Goal: Task Accomplishment & Management: Understand process/instructions

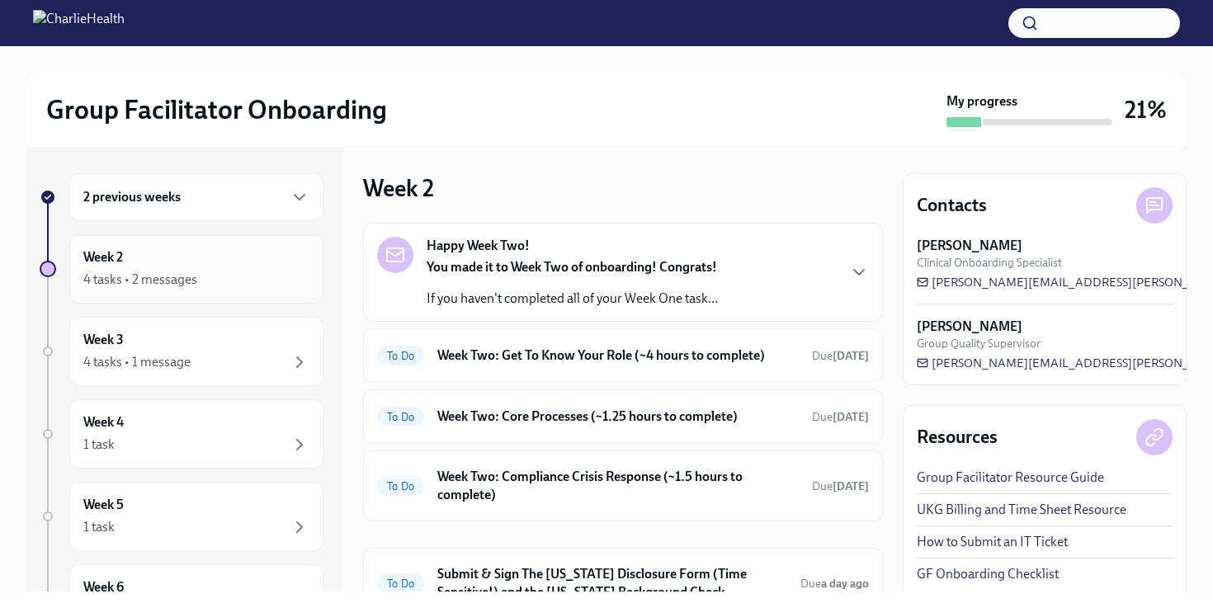
click at [204, 292] on div "Week 2 4 tasks • 2 messages" at bounding box center [196, 268] width 254 height 69
click at [834, 260] on div "Happy Week Two! You made it to Week Two of onboarding! Congrats! If you haven't…" at bounding box center [623, 272] width 492 height 71
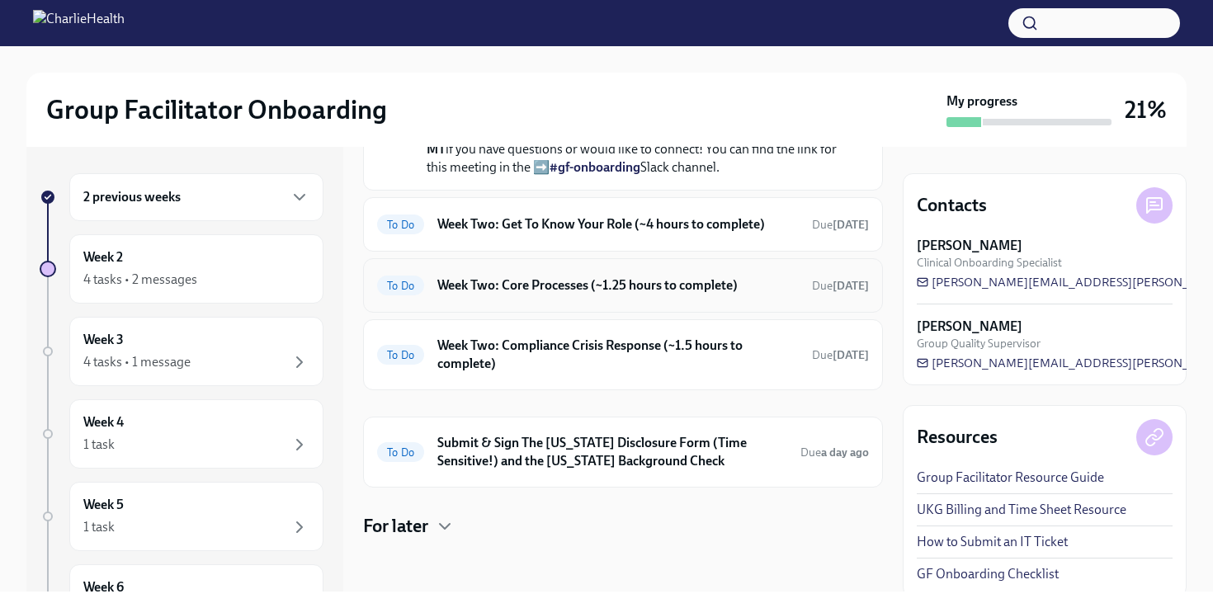
scroll to position [639, 0]
click at [191, 199] on div "2 previous weeks" at bounding box center [196, 197] width 226 height 20
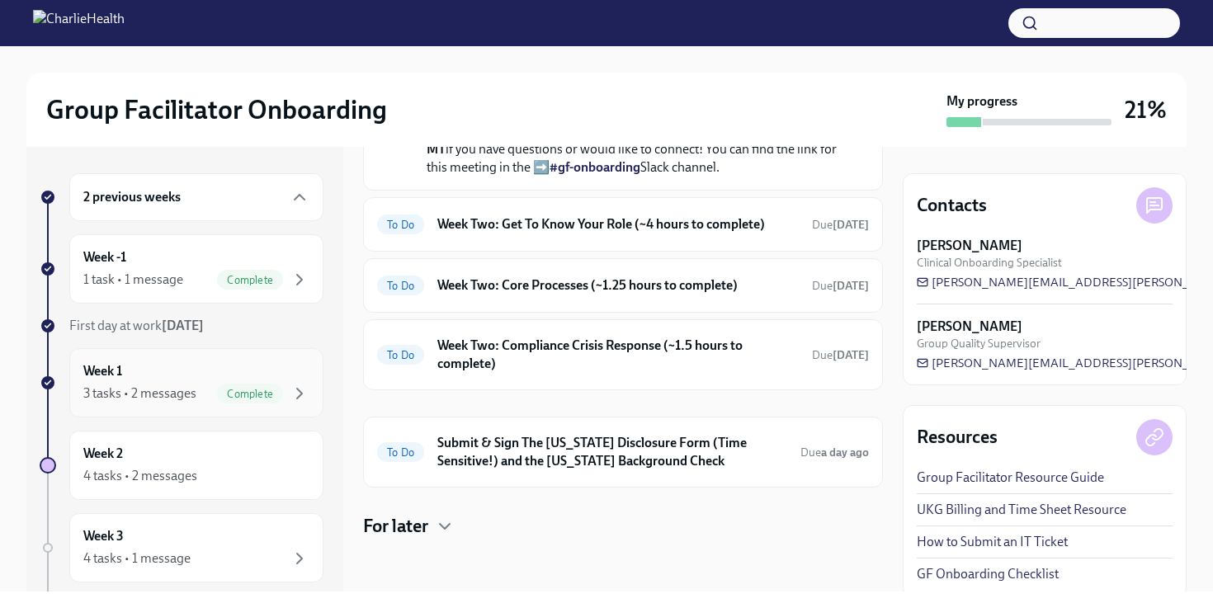
click at [141, 394] on div "3 tasks • 2 messages" at bounding box center [139, 394] width 113 height 18
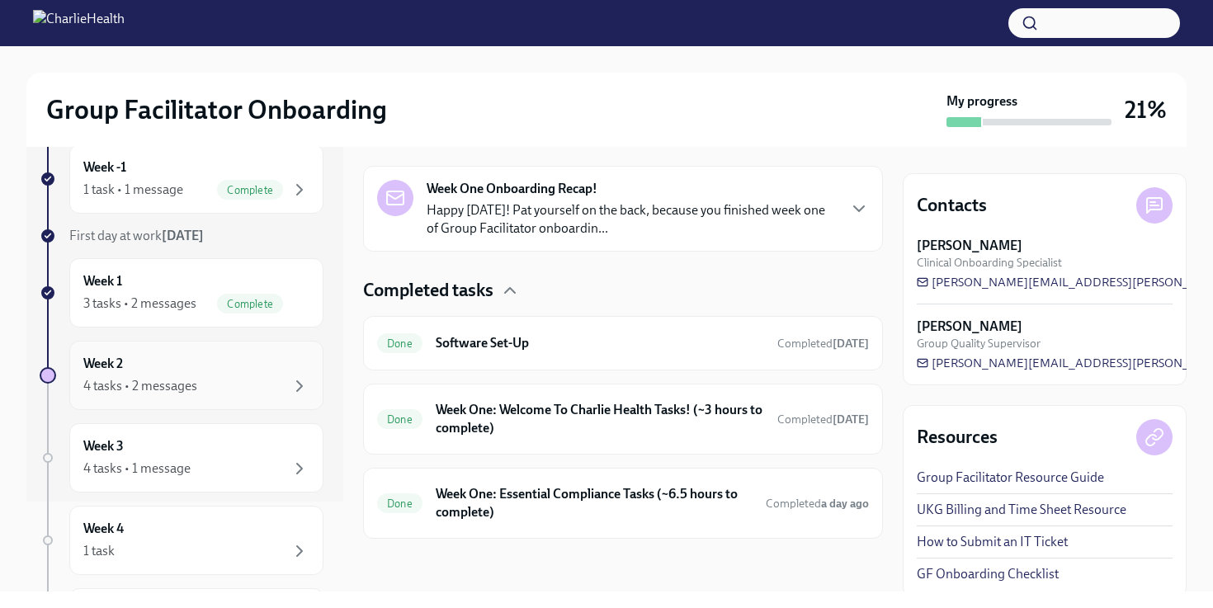
scroll to position [112, 0]
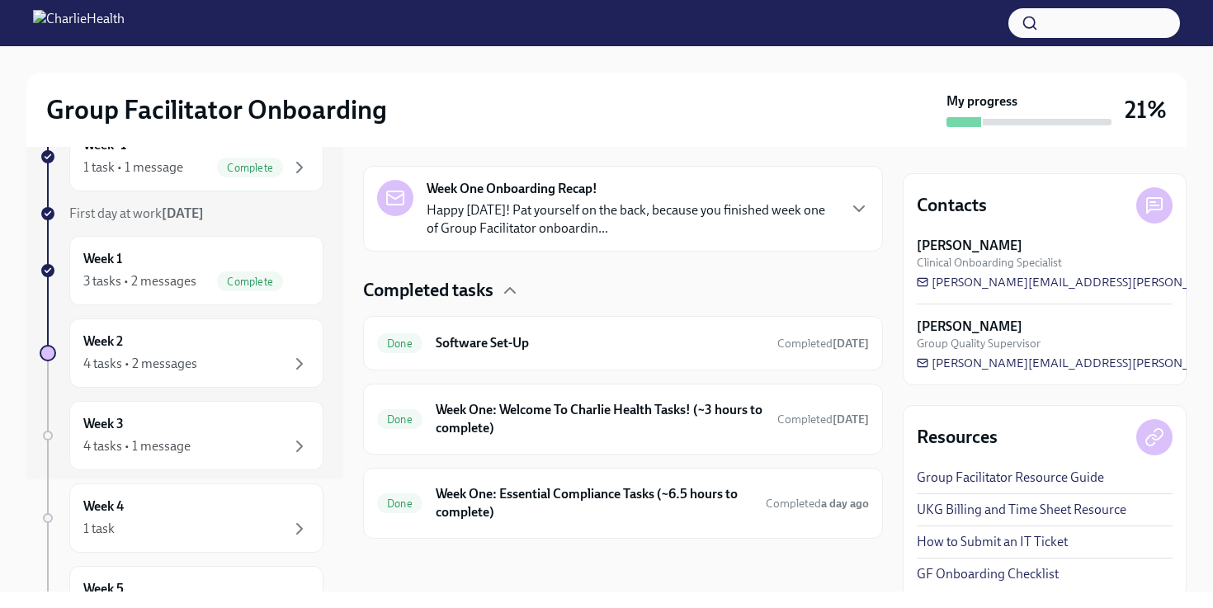
click at [473, 466] on div "Completed tasks Done Software Set-Up Completed [DATE] Done Week One: Welcome To…" at bounding box center [623, 408] width 520 height 261
click at [483, 502] on h6 "Week One: Essential Compliance Tasks (~6.5 hours to complete)" at bounding box center [594, 503] width 317 height 36
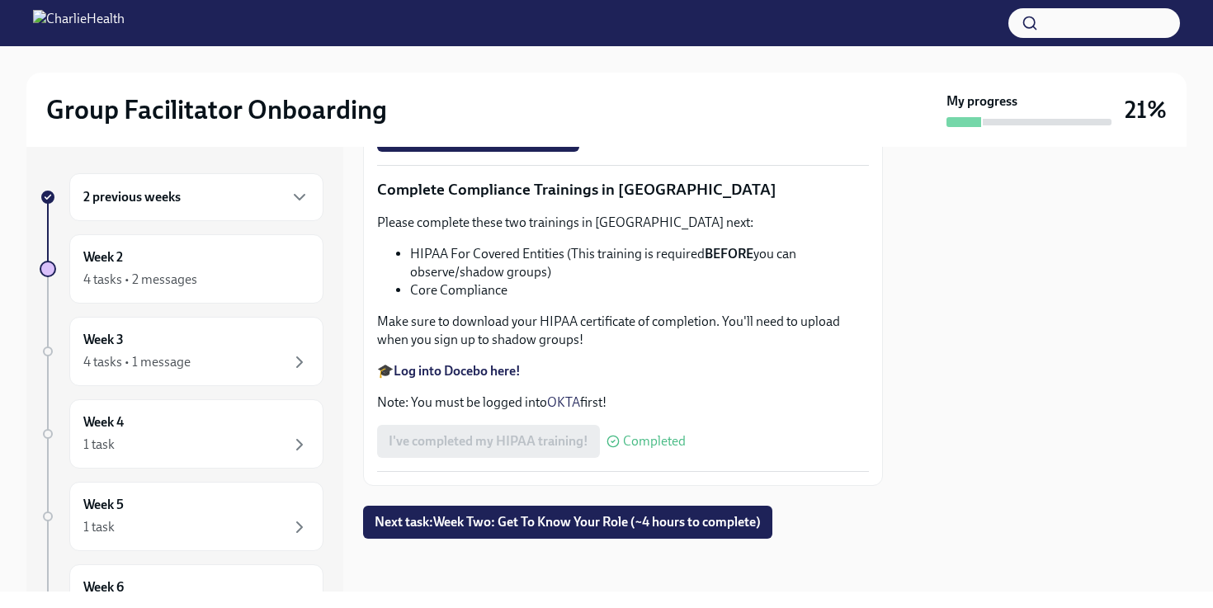
scroll to position [3924, 0]
click at [415, 532] on button "Next task : Week Two: Get To Know Your Role (~4 hours to complete)" at bounding box center [567, 522] width 409 height 33
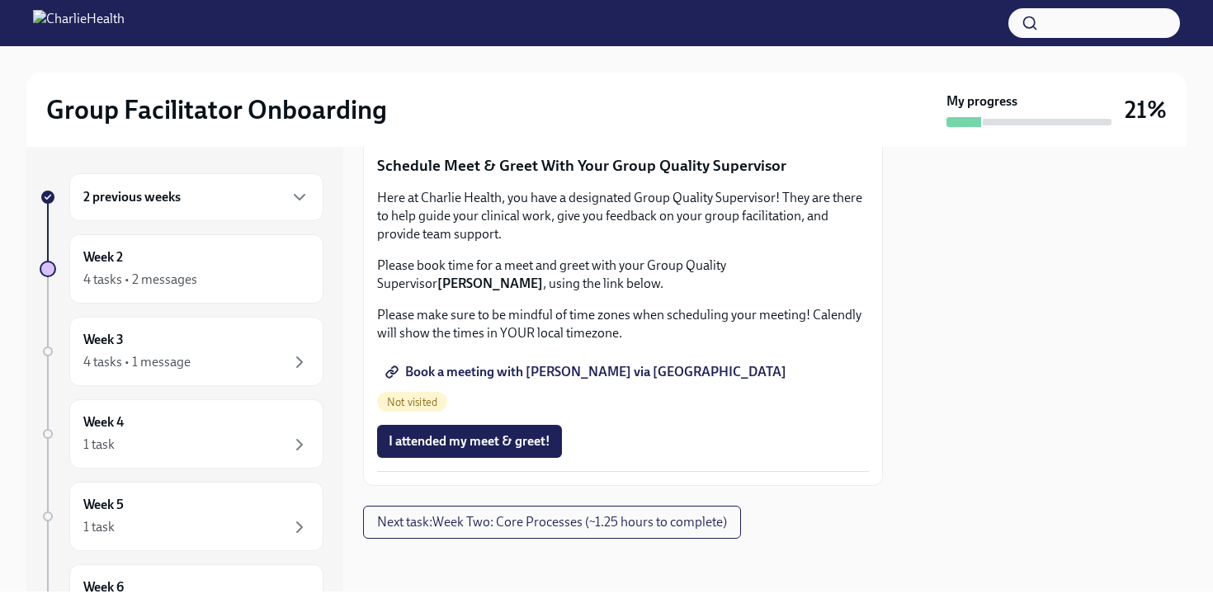
scroll to position [1653, 0]
click at [291, 266] on div "Week 2 4 tasks • 2 messages" at bounding box center [196, 268] width 226 height 41
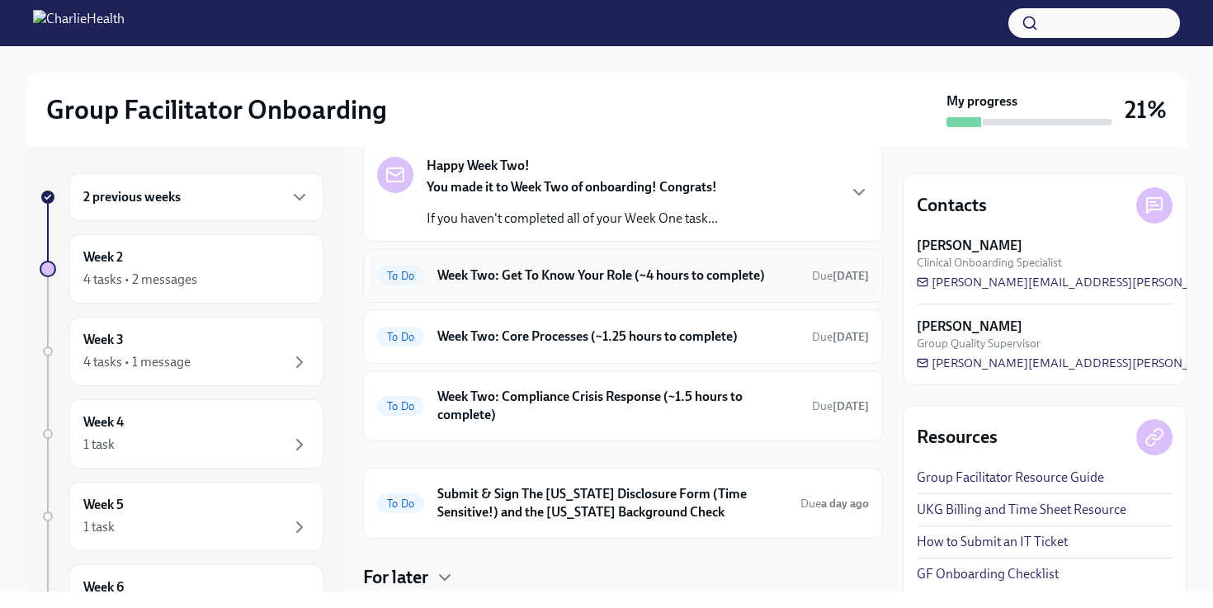
scroll to position [110, 0]
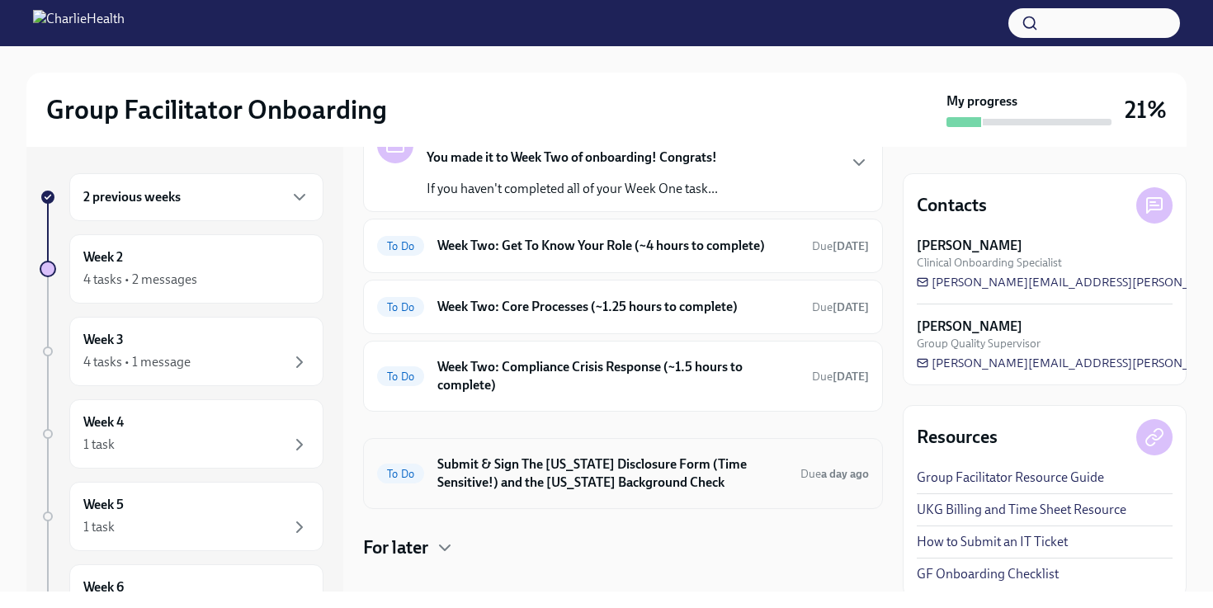
click at [543, 477] on h6 "Submit & Sign The [US_STATE] Disclosure Form (Time Sensitive!) and the [US_STAT…" at bounding box center [612, 473] width 350 height 36
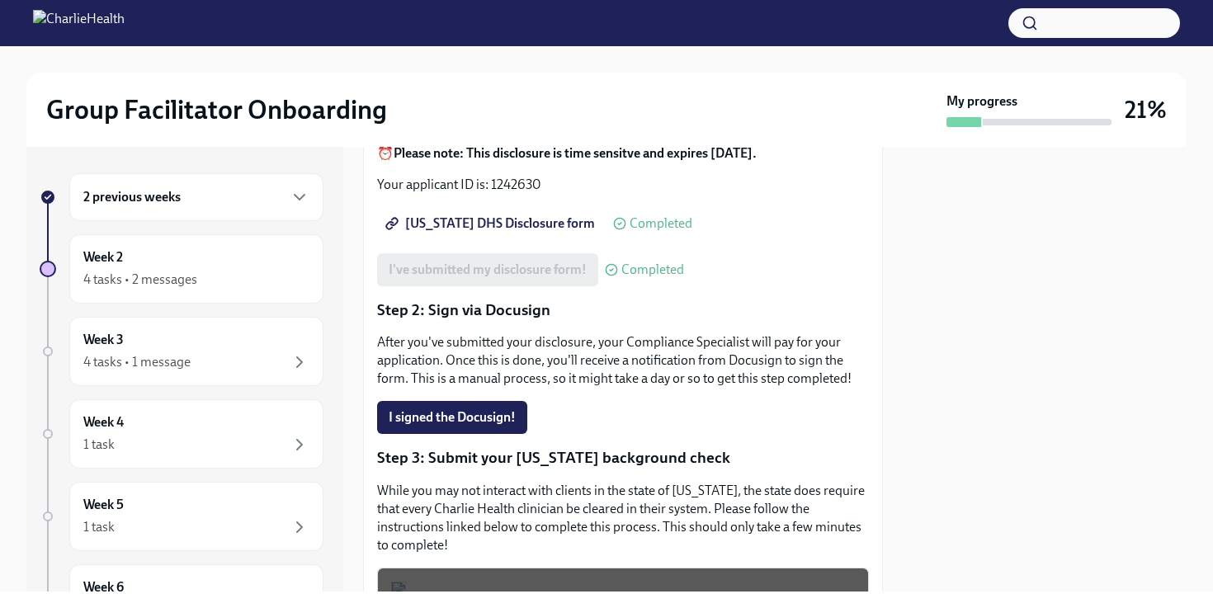
scroll to position [260, 0]
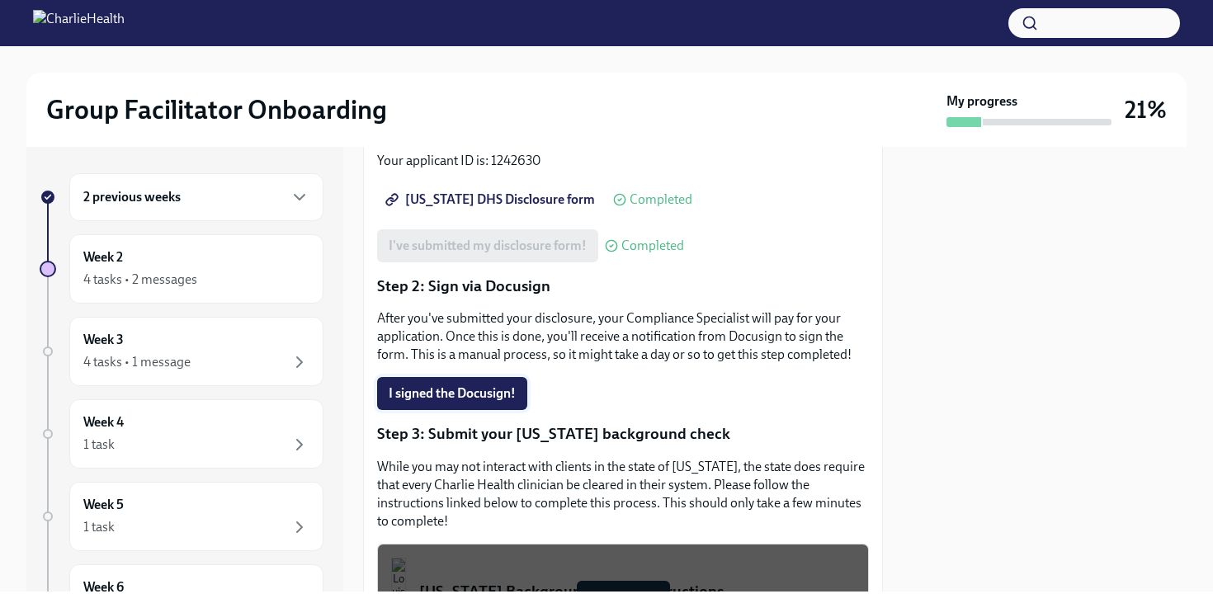
click at [464, 402] on span "I signed the Docusign!" at bounding box center [452, 393] width 127 height 17
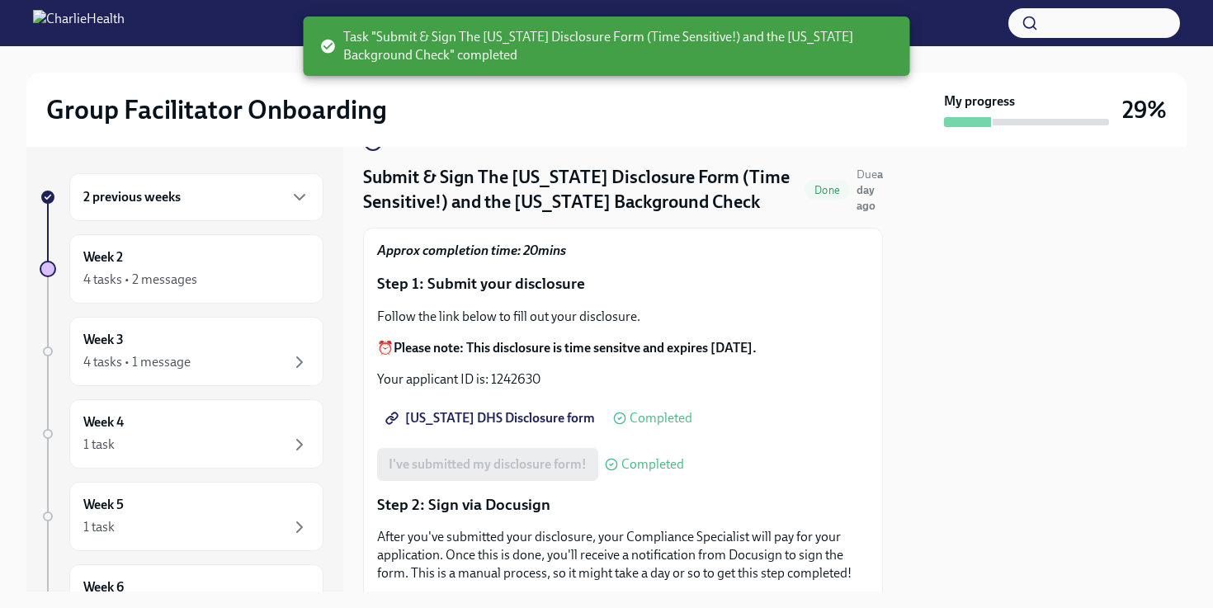
scroll to position [0, 0]
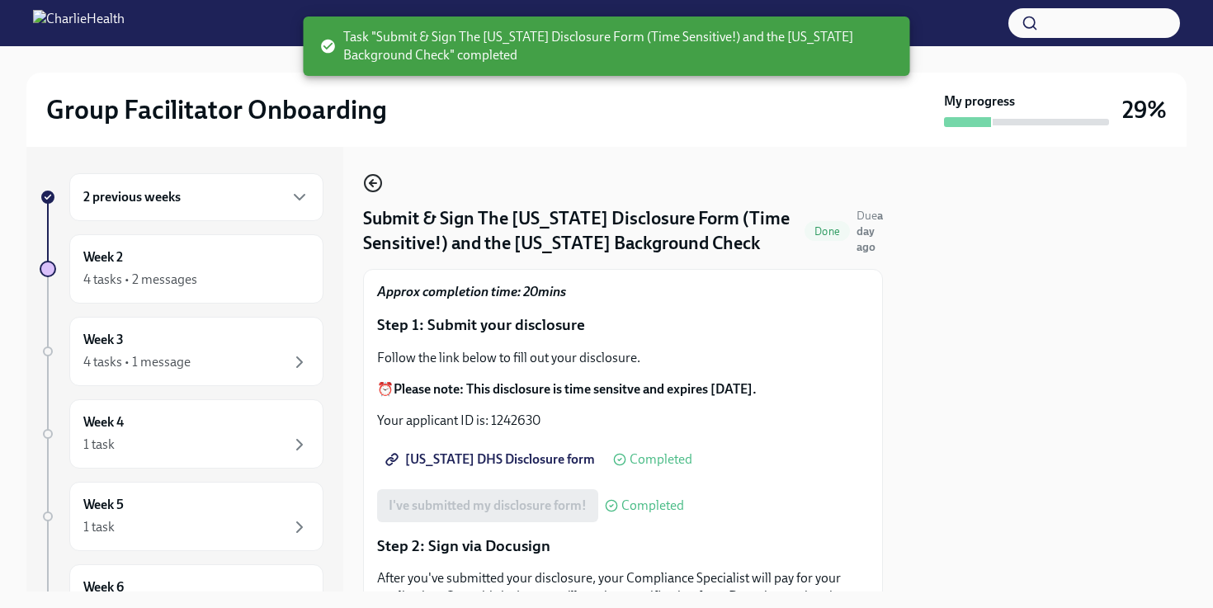
click at [374, 185] on icon "button" at bounding box center [373, 183] width 20 height 20
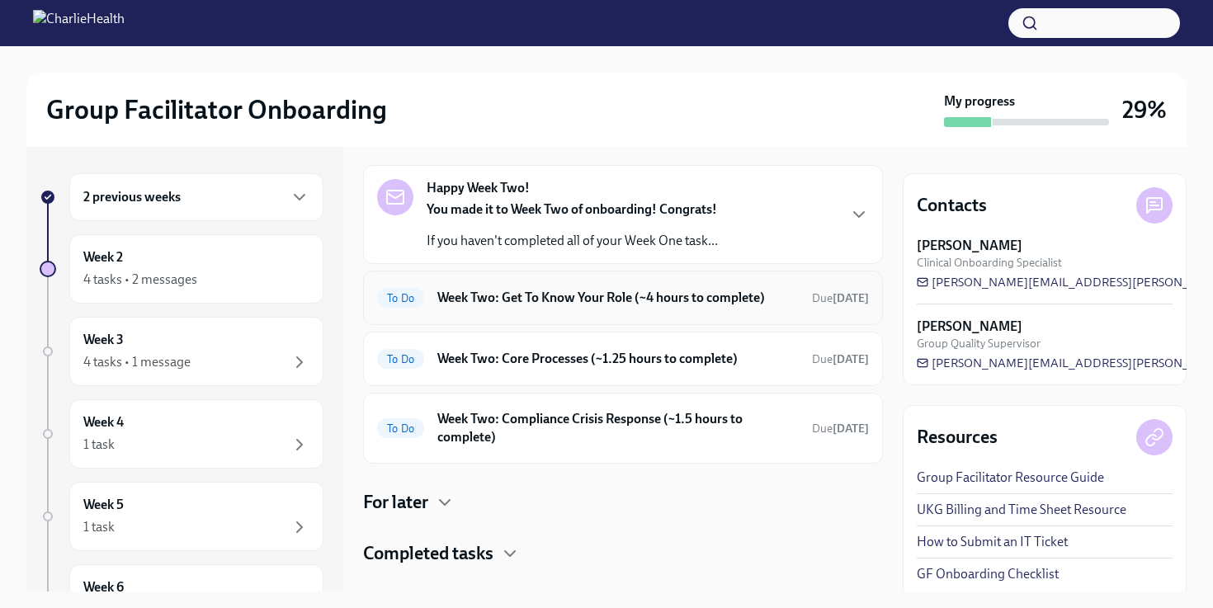
scroll to position [62, 0]
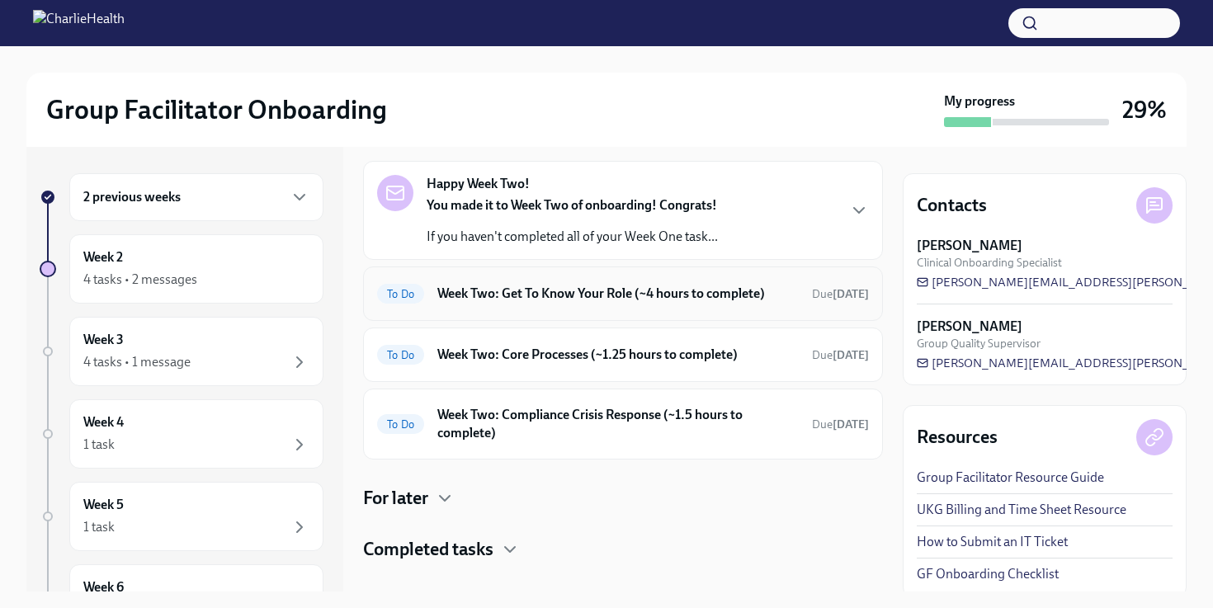
click at [589, 287] on h6 "Week Two: Get To Know Your Role (~4 hours to complete)" at bounding box center [617, 294] width 361 height 18
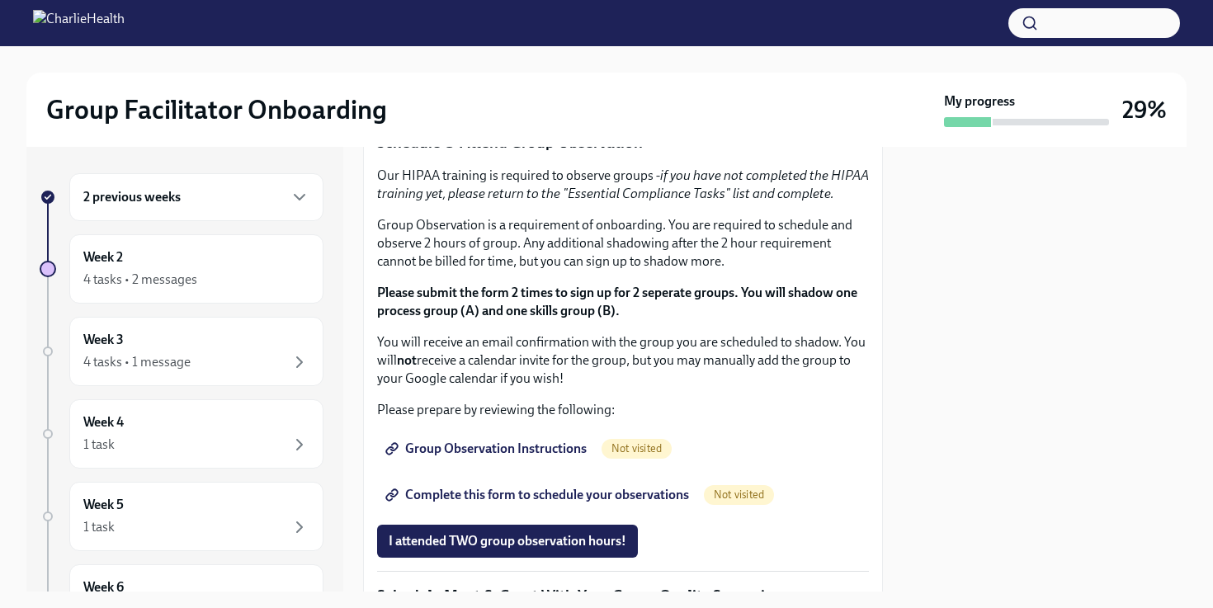
scroll to position [899, 0]
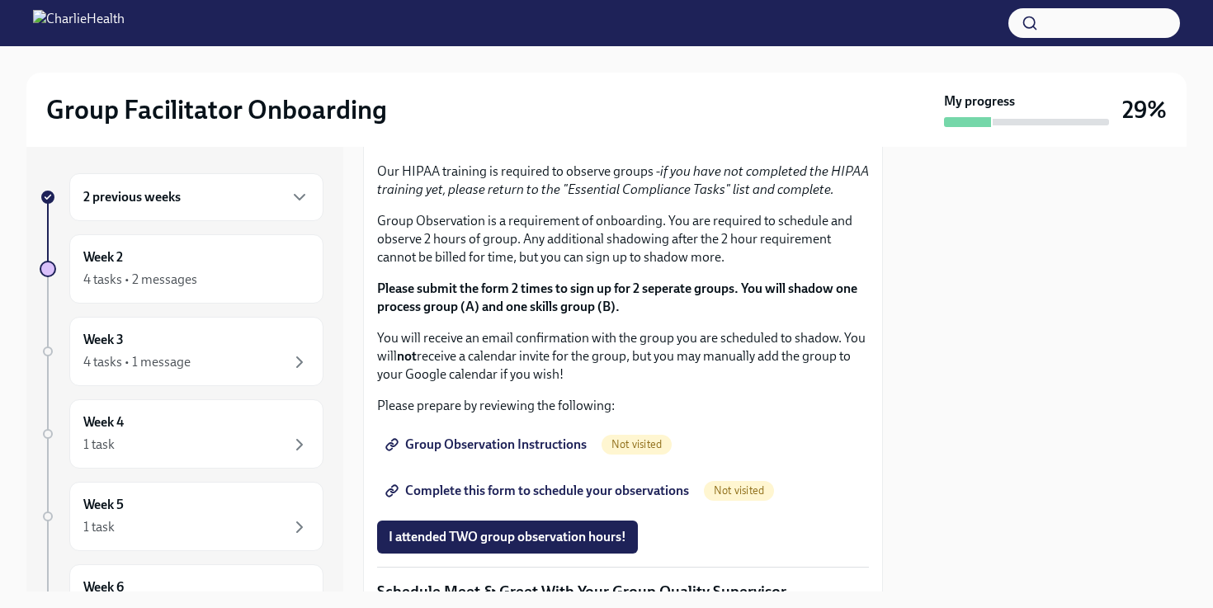
click at [428, 21] on strong "Click here to access your Docebo!" at bounding box center [488, 14] width 189 height 16
click at [514, 92] on span "I completed these three Docebo courses!" at bounding box center [505, 84] width 232 height 17
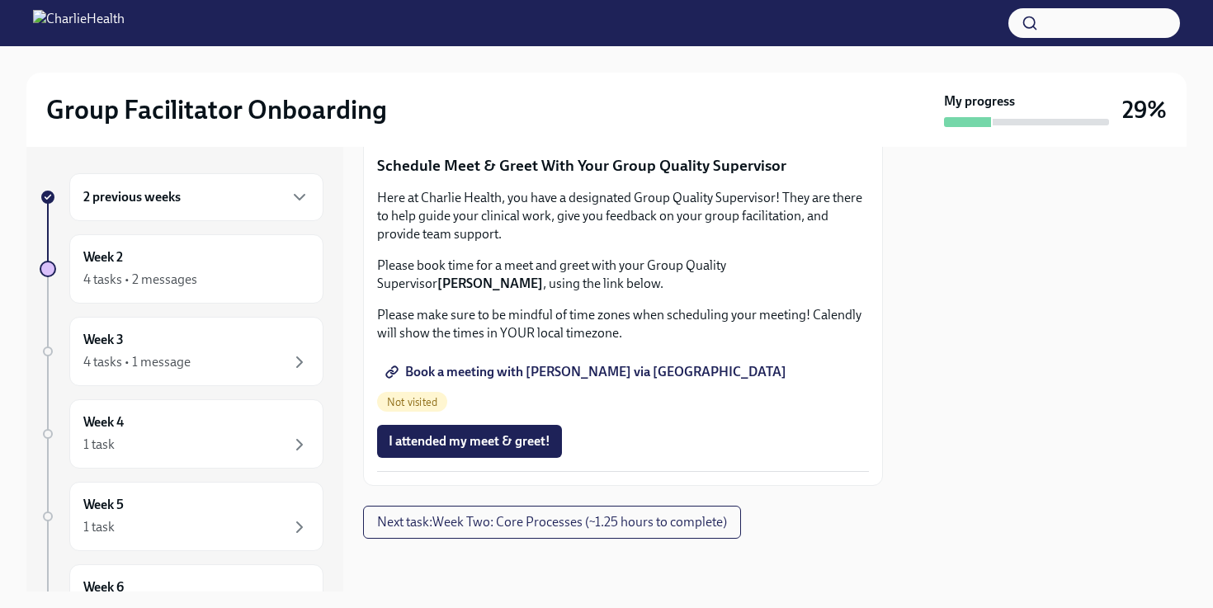
scroll to position [1653, 0]
click at [498, 446] on span "I attended my meet & greet!" at bounding box center [470, 441] width 162 height 17
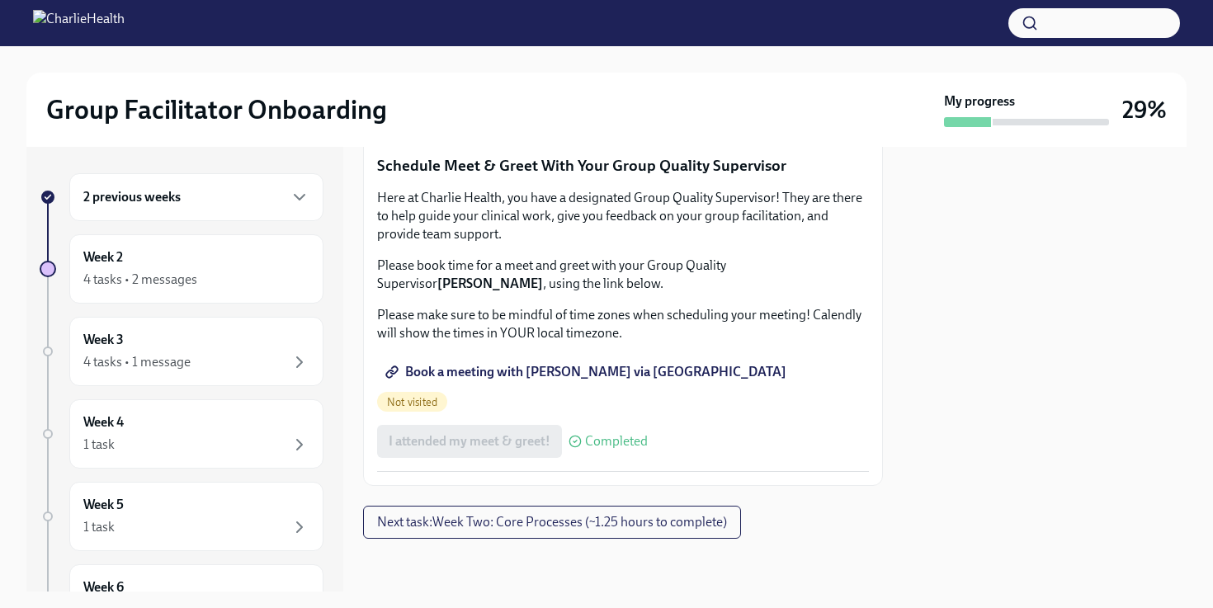
scroll to position [1480, 0]
click at [453, 380] on span "Book a meeting with [PERSON_NAME] via [GEOGRAPHIC_DATA]" at bounding box center [588, 372] width 398 height 17
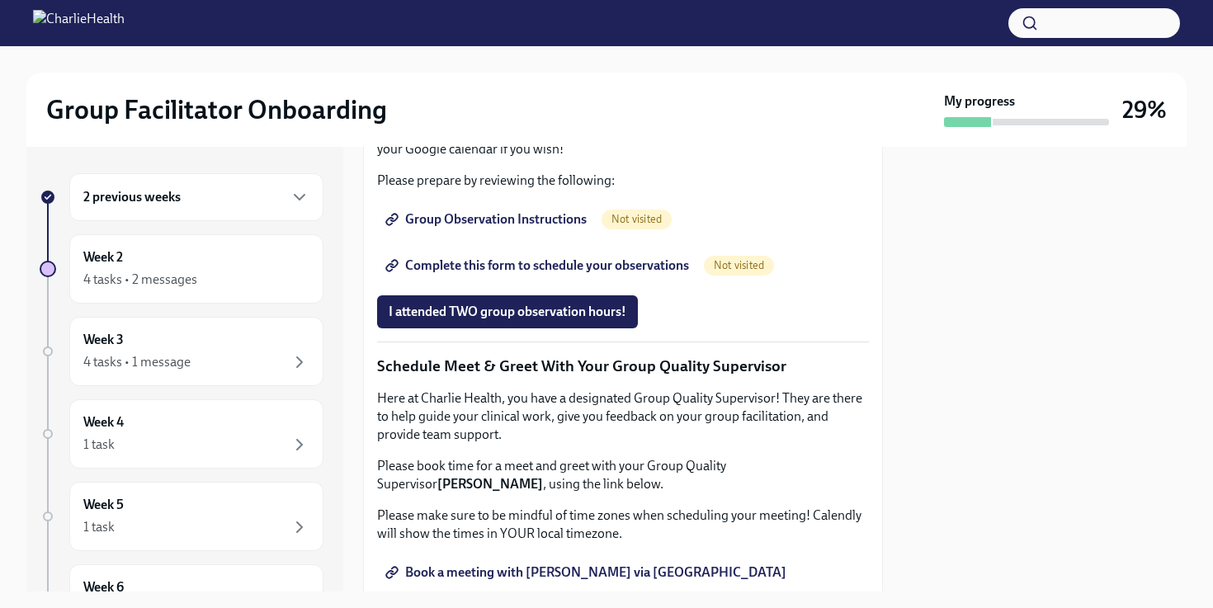
scroll to position [1105, 0]
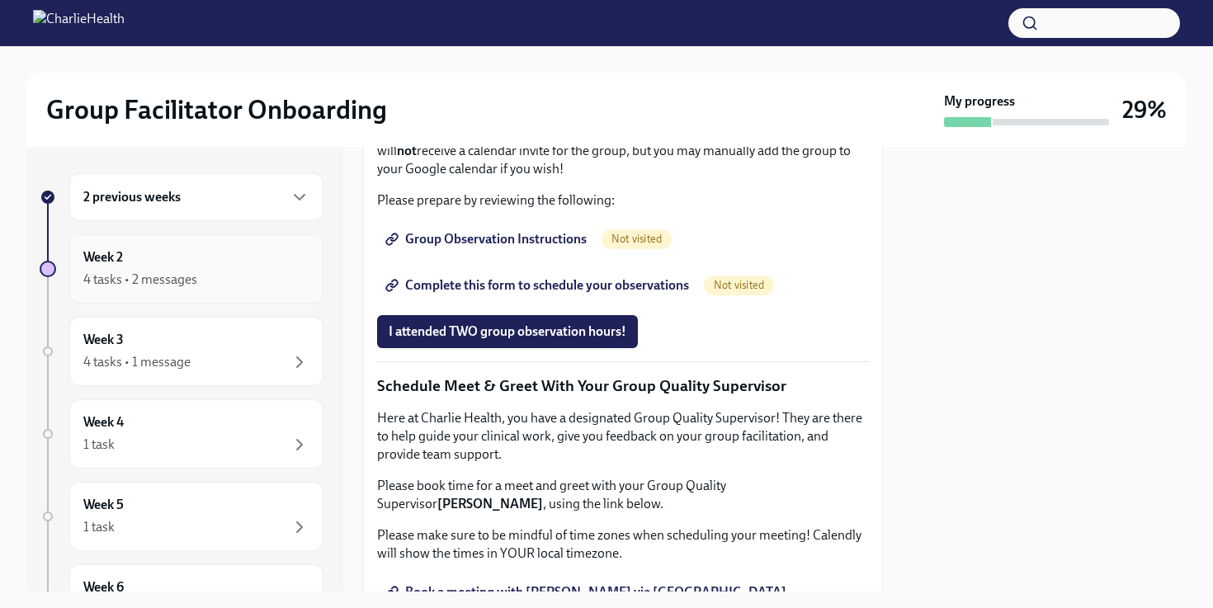
click at [274, 276] on div "4 tasks • 2 messages" at bounding box center [196, 280] width 226 height 20
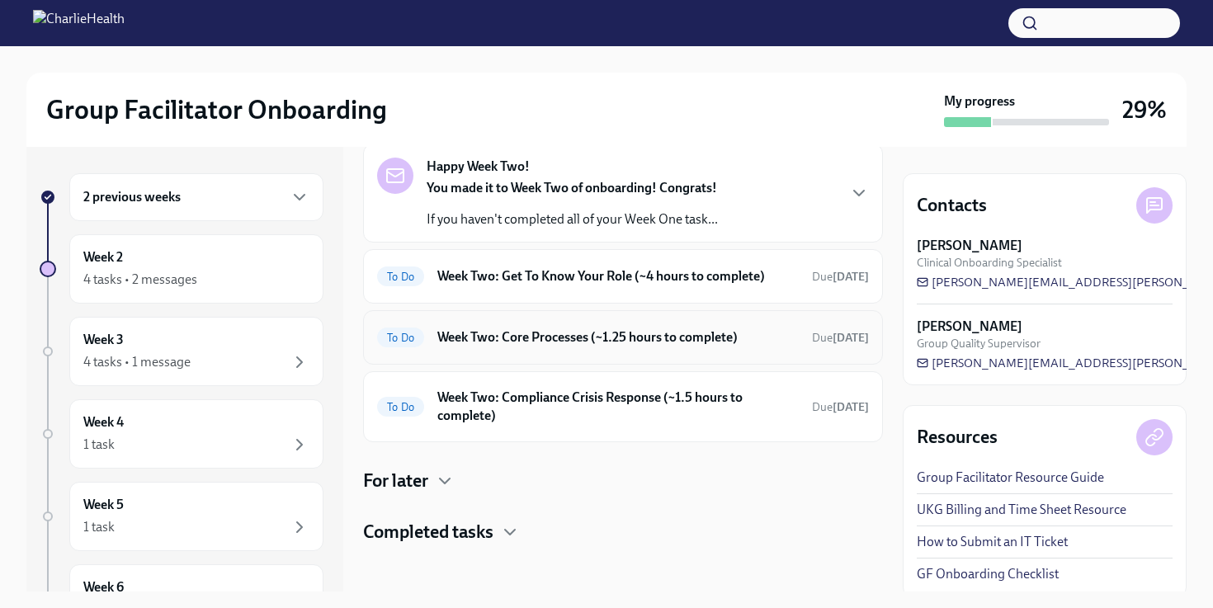
scroll to position [85, 0]
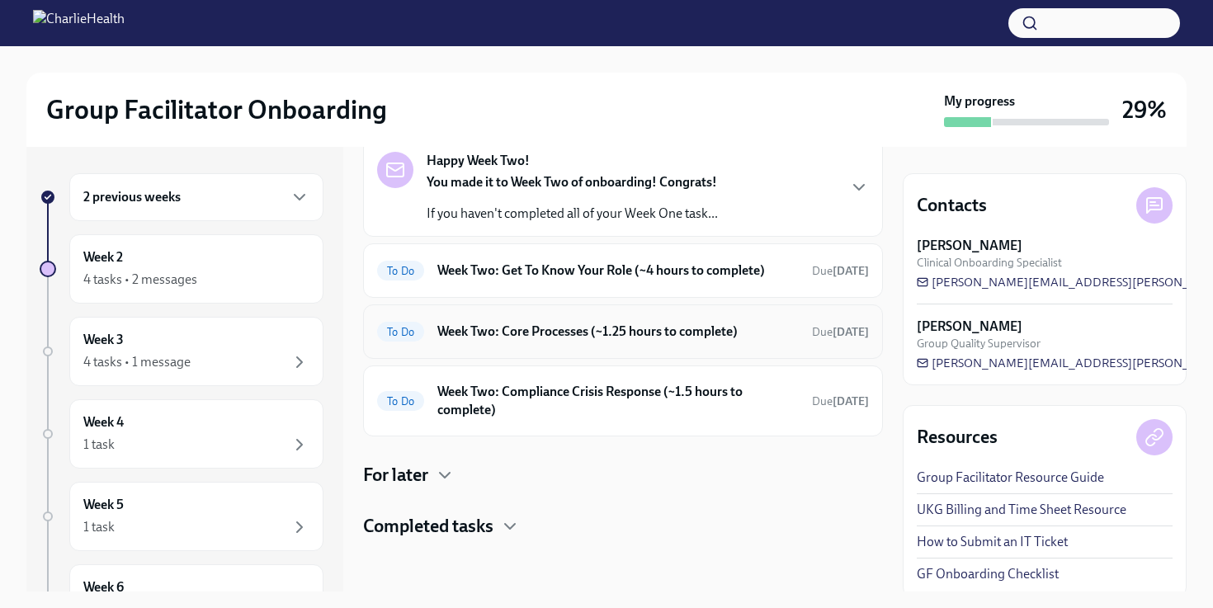
click at [570, 333] on h6 "Week Two: Core Processes (~1.25 hours to complete)" at bounding box center [617, 332] width 361 height 18
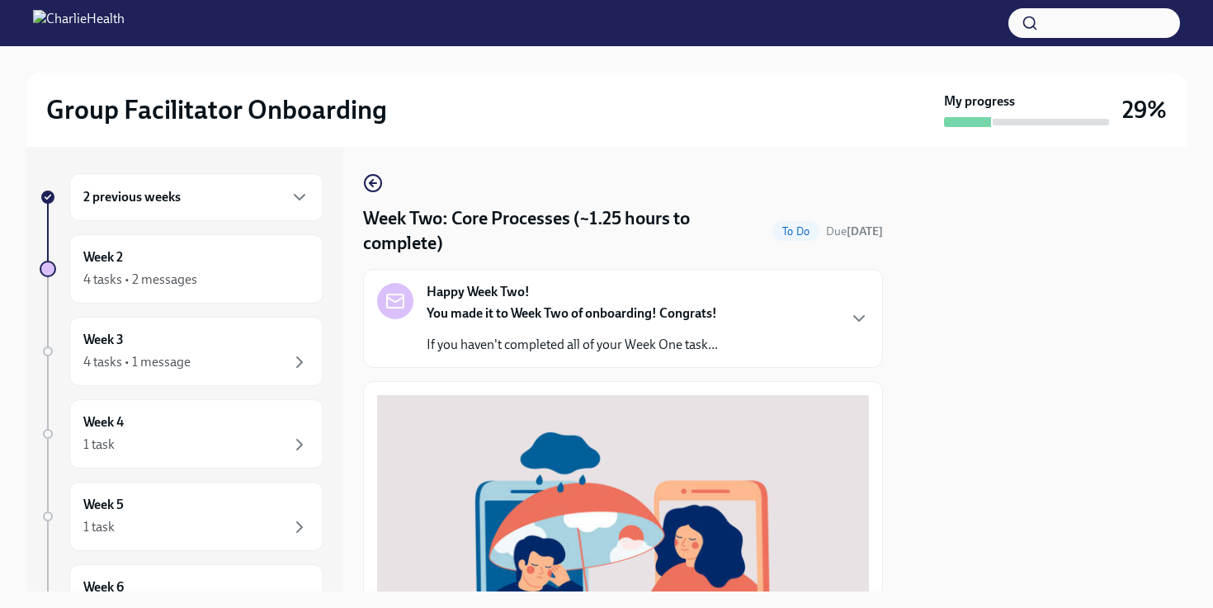
click at [756, 338] on div "Happy Week Two! You made it to Week Two of onboarding! Congrats! If you haven't…" at bounding box center [623, 318] width 492 height 71
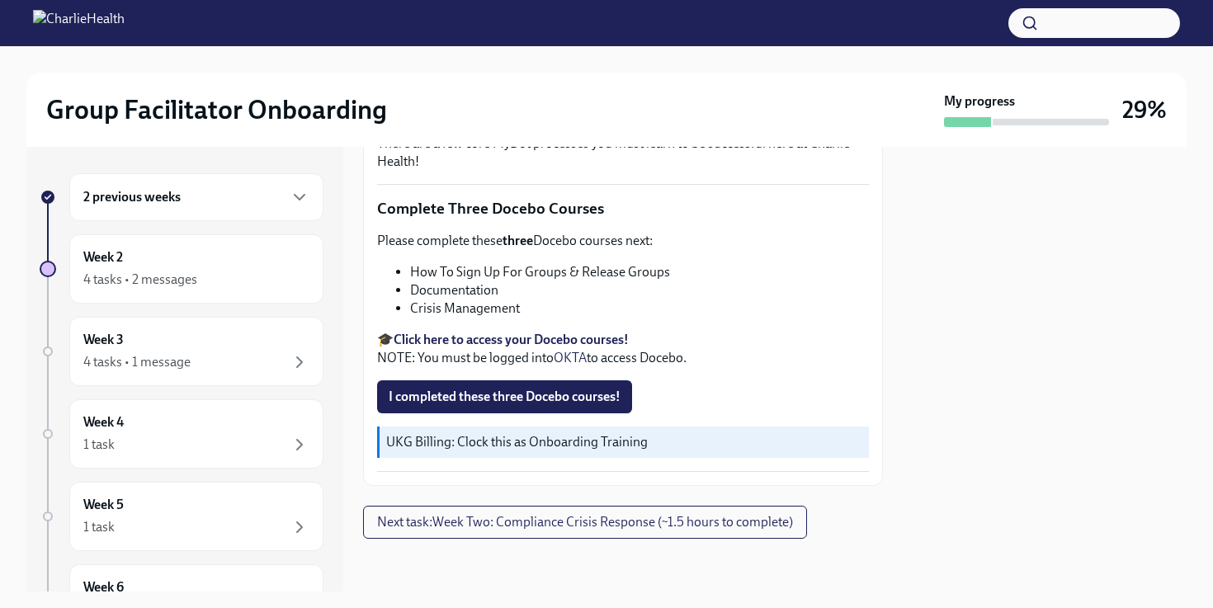
scroll to position [1019, 0]
click at [236, 275] on div "4 tasks • 2 messages" at bounding box center [196, 280] width 226 height 20
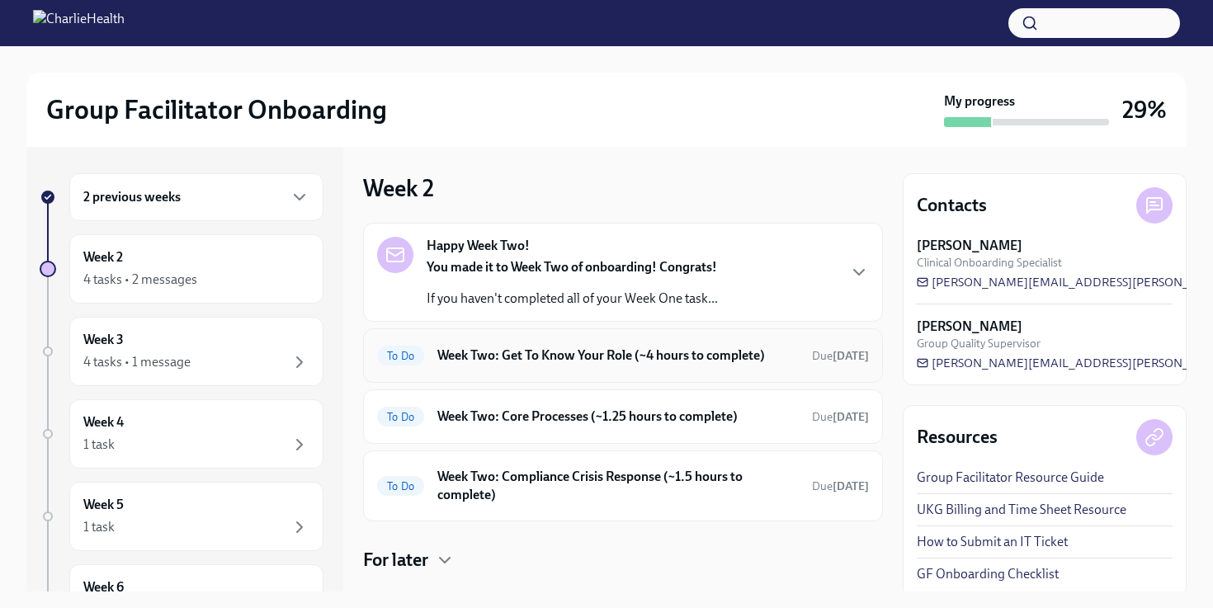
click at [675, 363] on h6 "Week Two: Get To Know Your Role (~4 hours to complete)" at bounding box center [617, 356] width 361 height 18
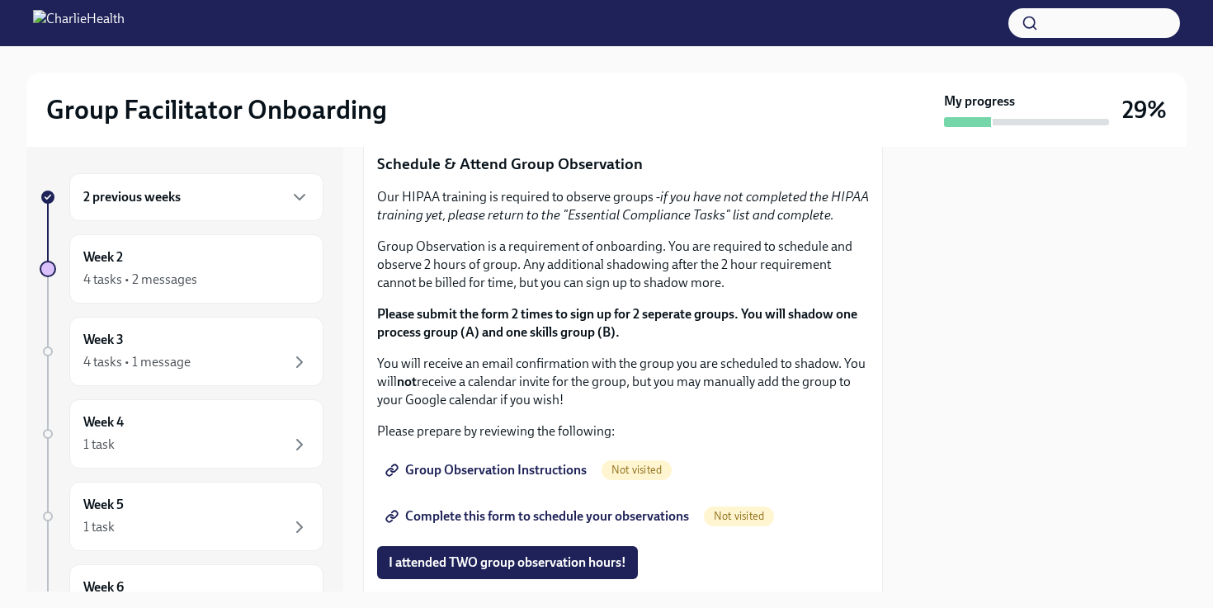
scroll to position [1016, 0]
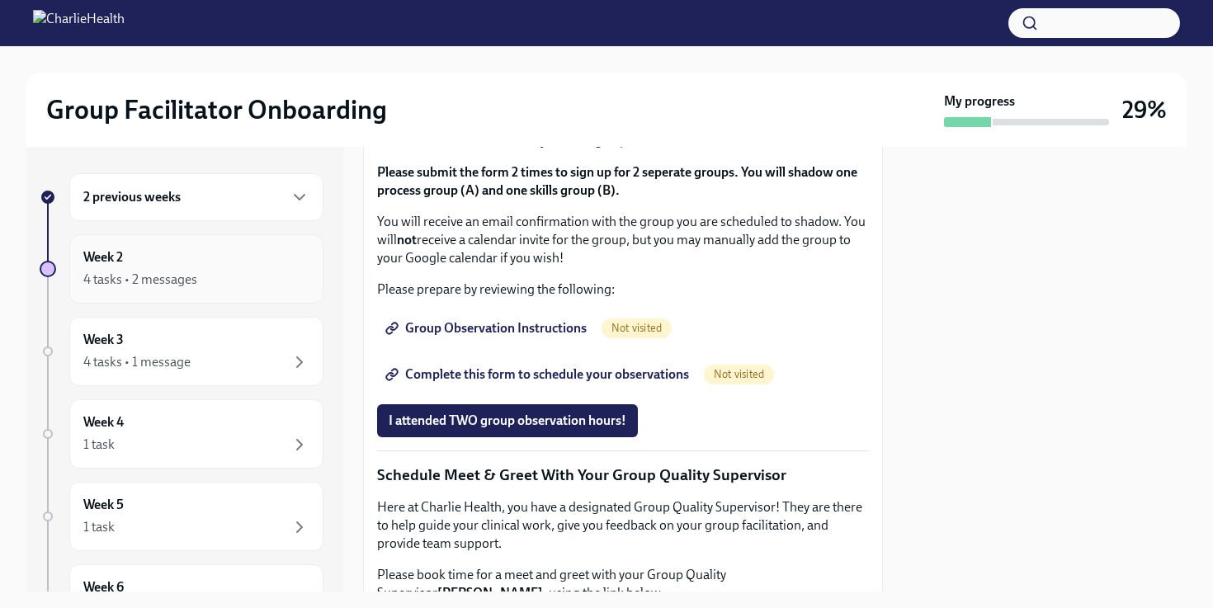
click at [276, 253] on div "Week 2 4 tasks • 2 messages" at bounding box center [196, 268] width 226 height 41
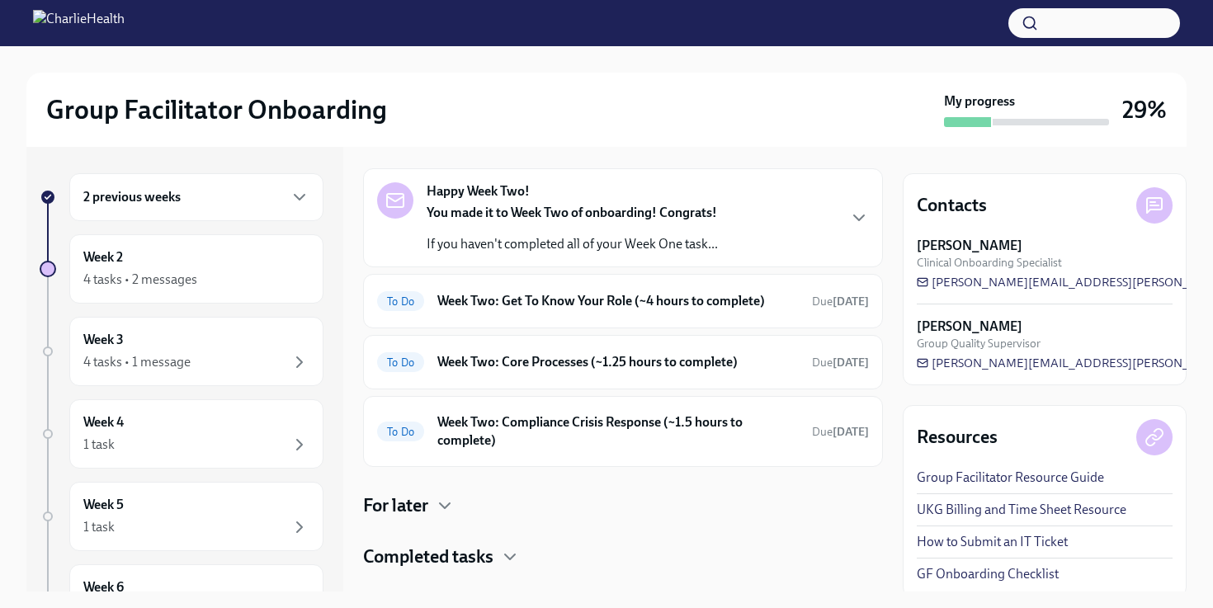
scroll to position [69, 0]
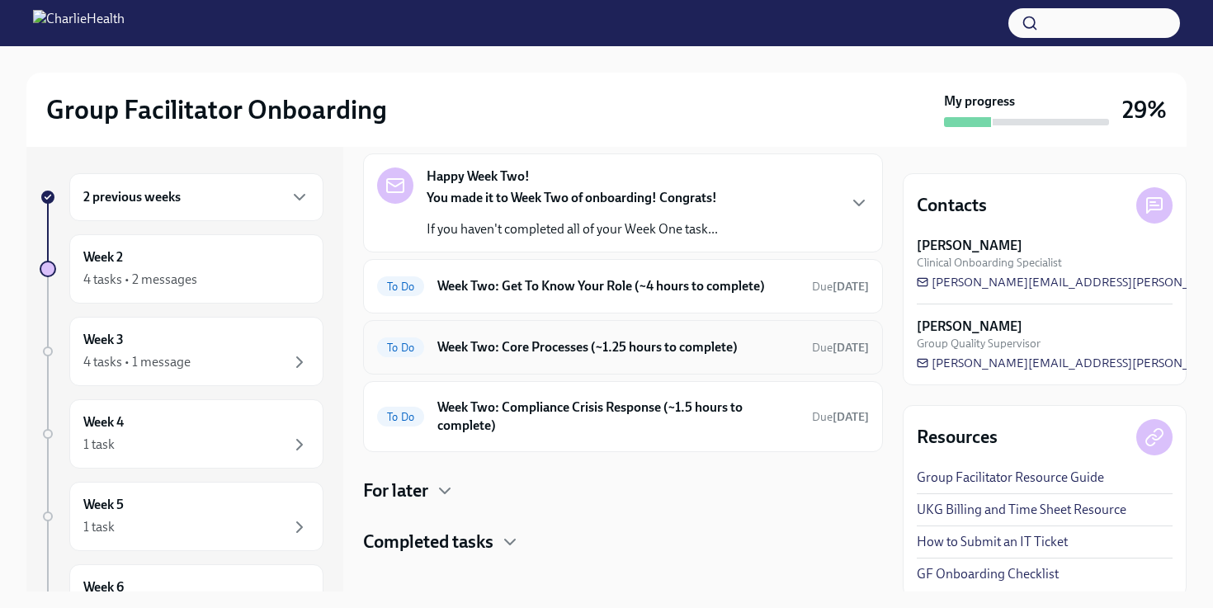
click at [596, 341] on h6 "Week Two: Core Processes (~1.25 hours to complete)" at bounding box center [617, 347] width 361 height 18
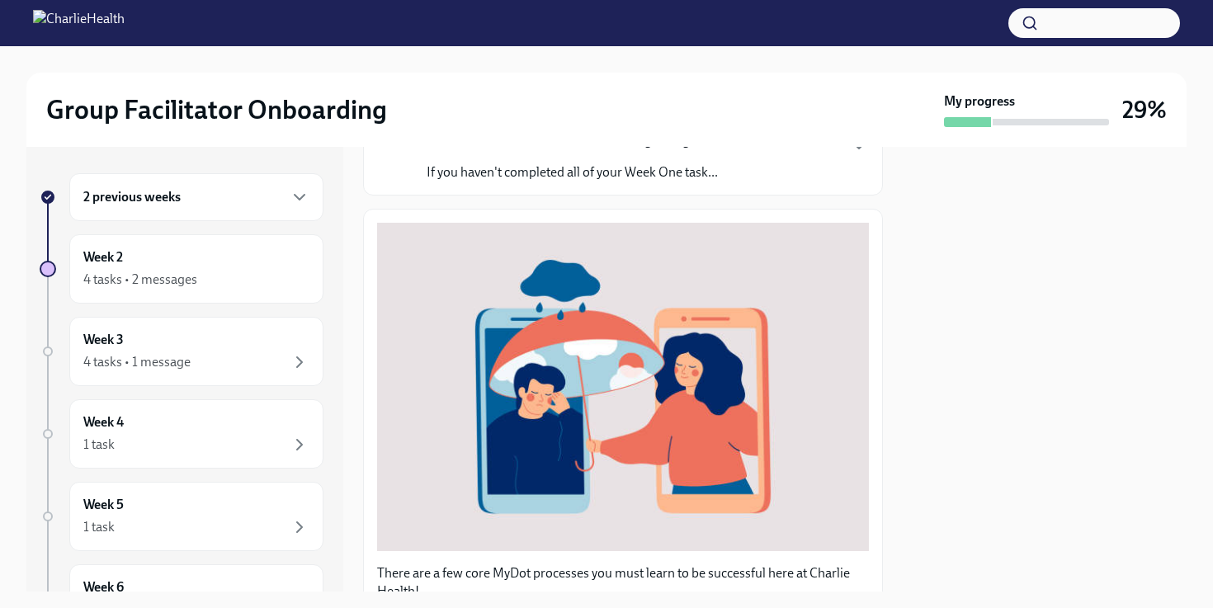
scroll to position [187, 0]
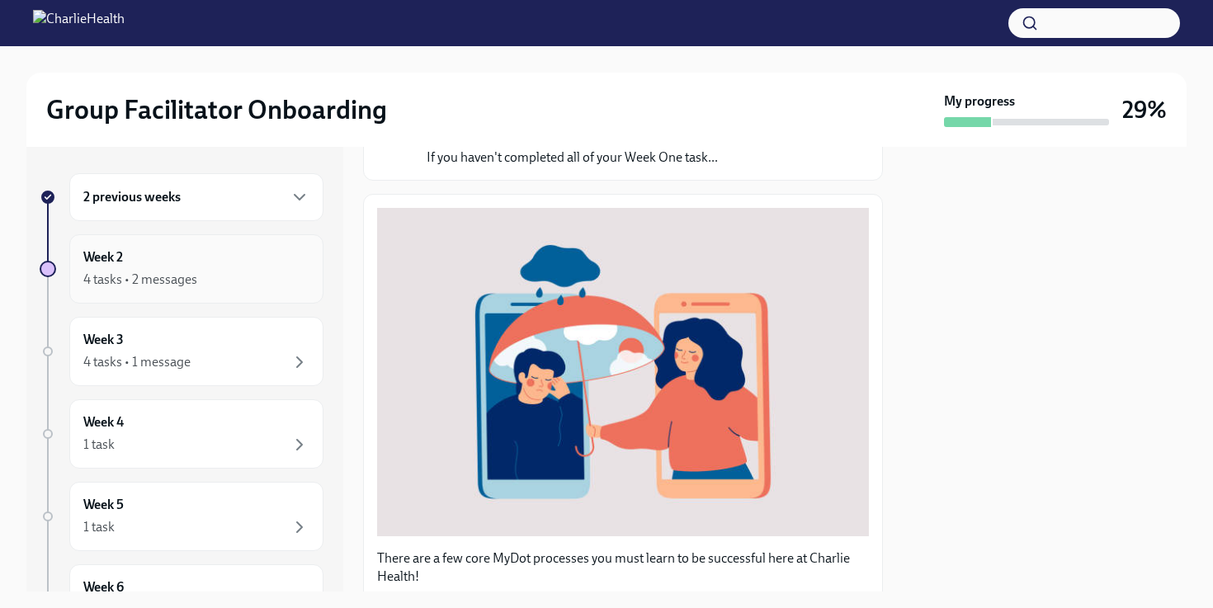
click at [140, 262] on div "Week 2 4 tasks • 2 messages" at bounding box center [196, 268] width 226 height 41
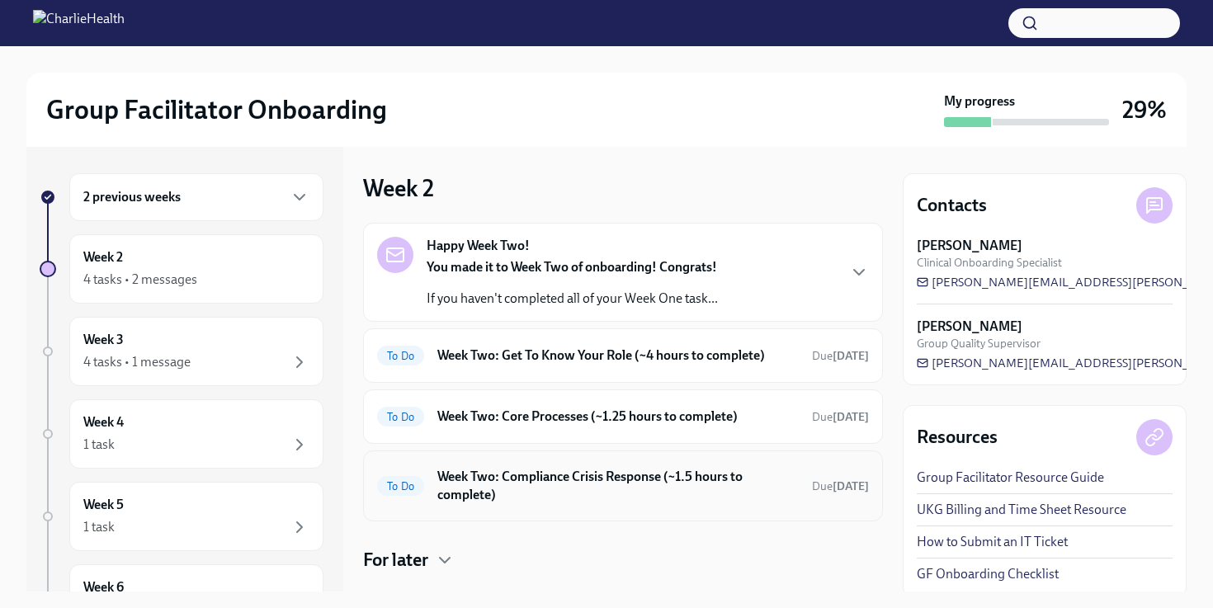
scroll to position [26, 0]
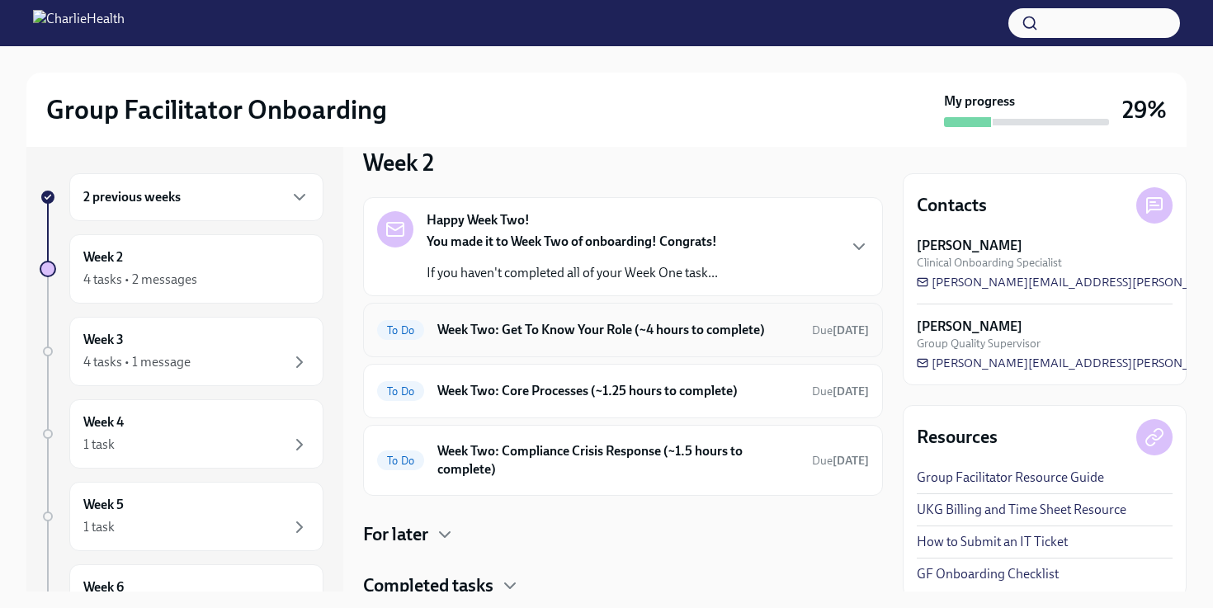
click at [705, 319] on div "To Do Week Two: Get To Know Your Role (~4 hours to complete) Due [DATE]" at bounding box center [623, 330] width 492 height 26
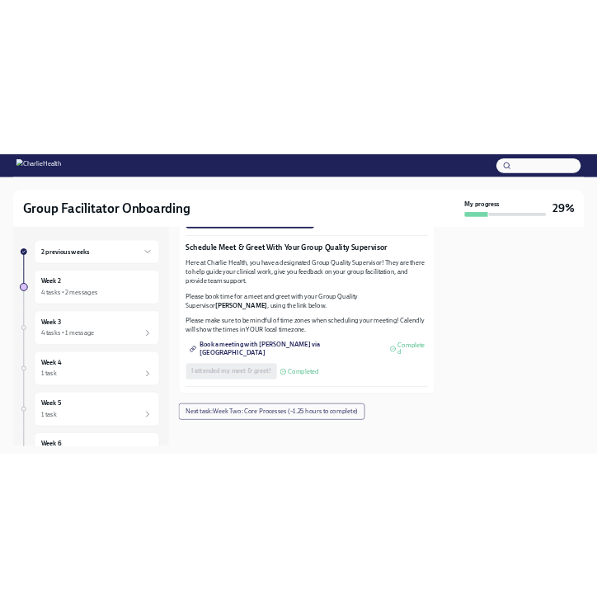
scroll to position [1417, 0]
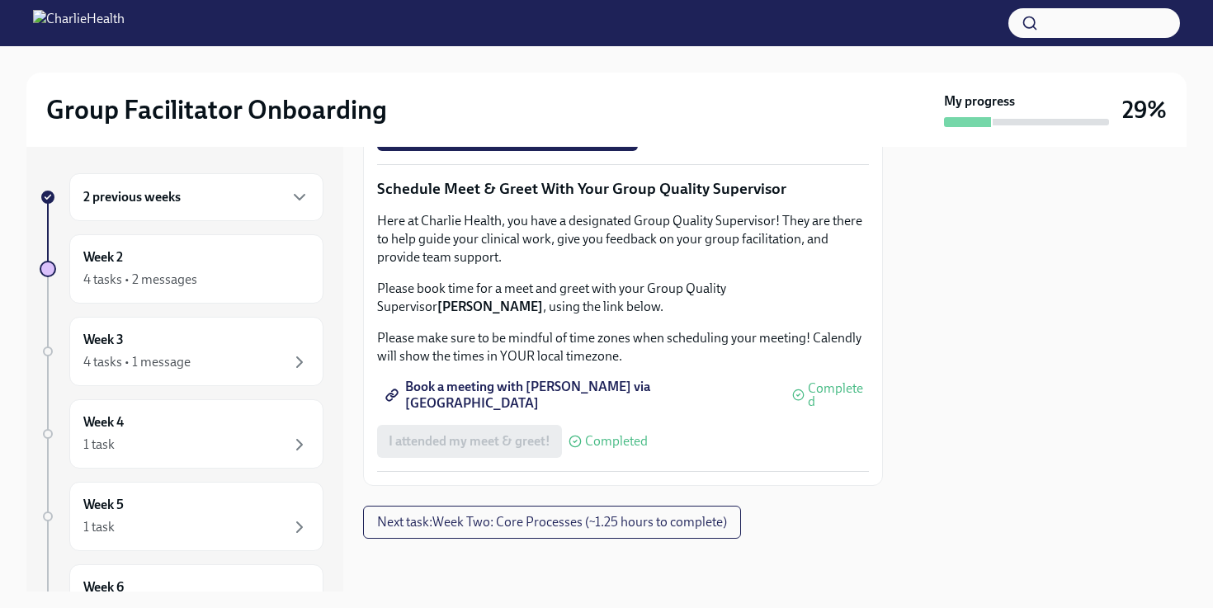
click at [497, 50] on span "Group Observation Instructions" at bounding box center [488, 42] width 198 height 17
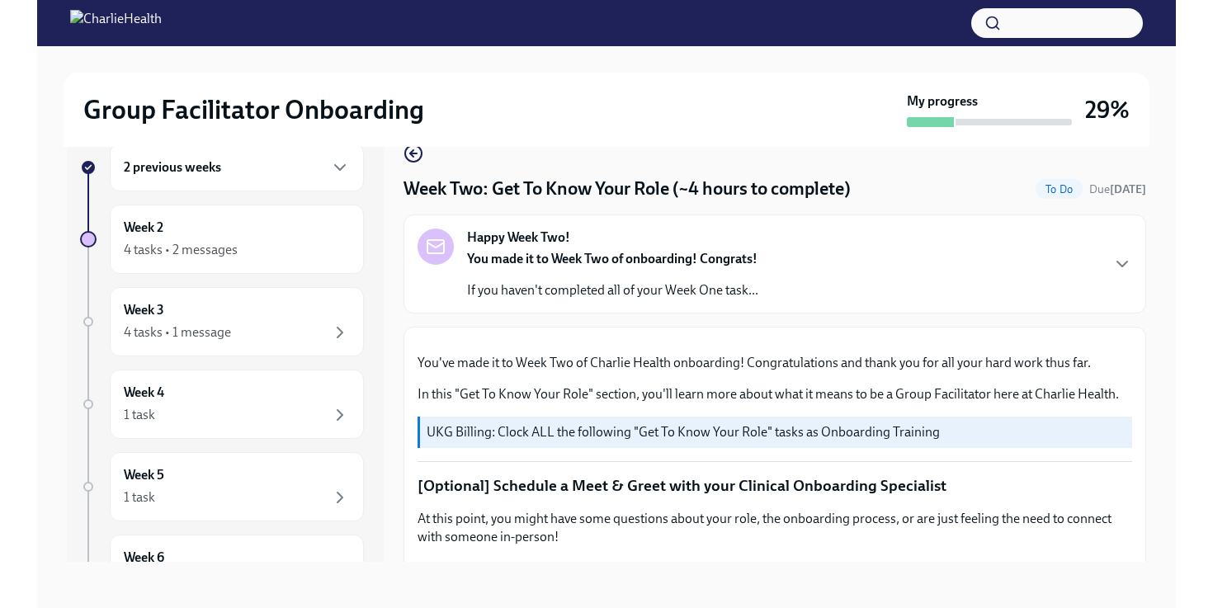
scroll to position [0, 0]
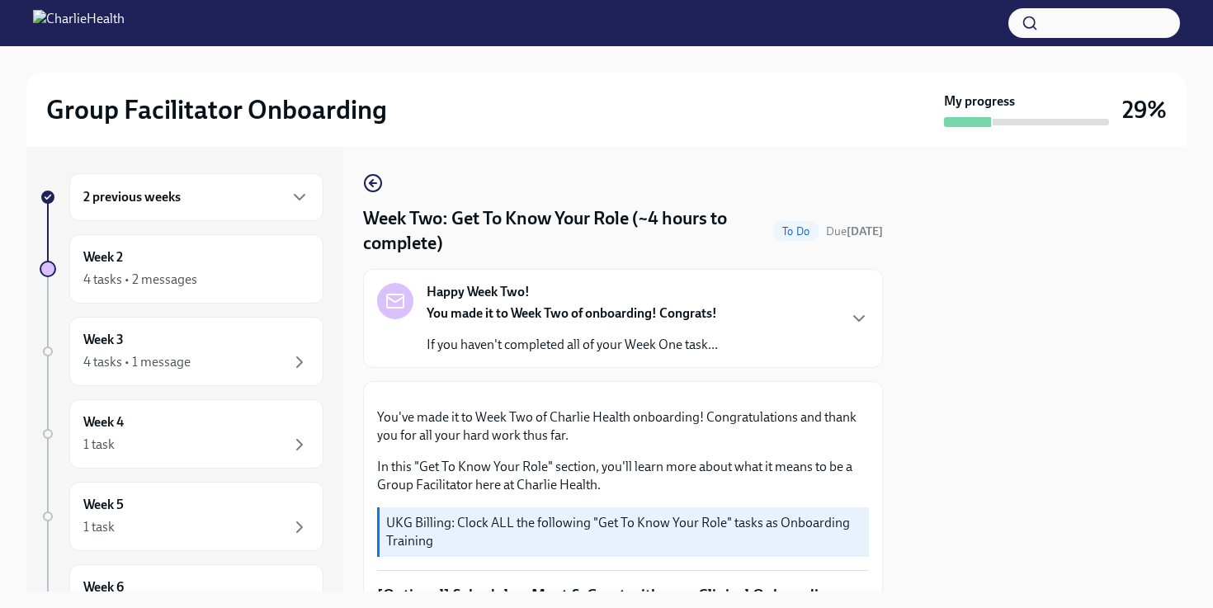
click at [179, 198] on h6 "2 previous weeks" at bounding box center [131, 197] width 97 height 18
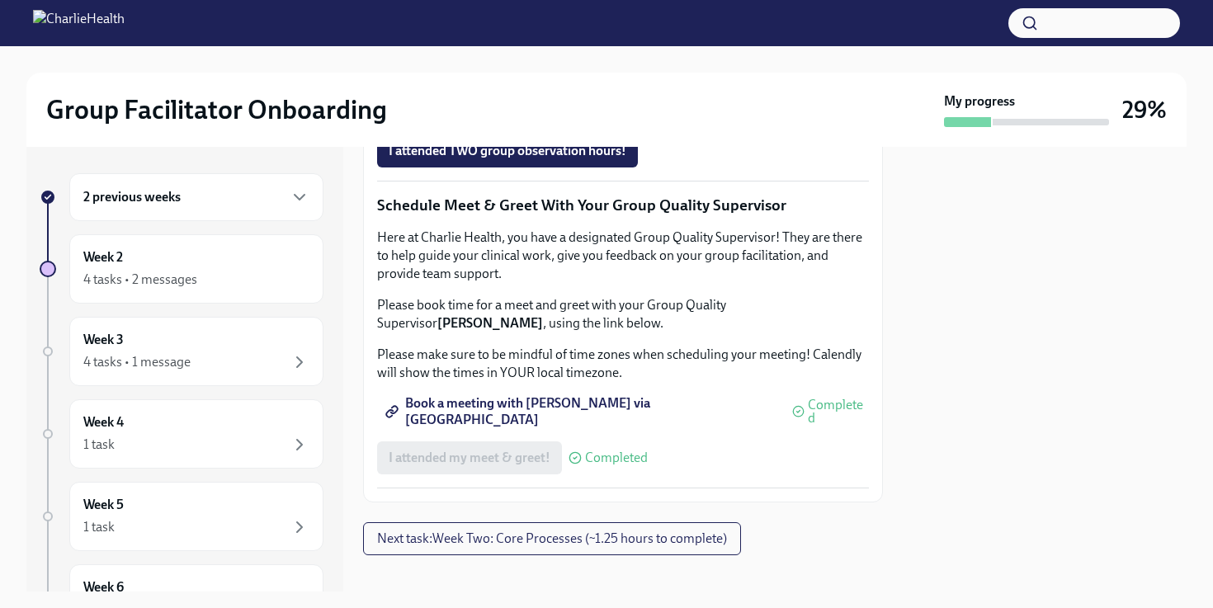
scroll to position [1291, 0]
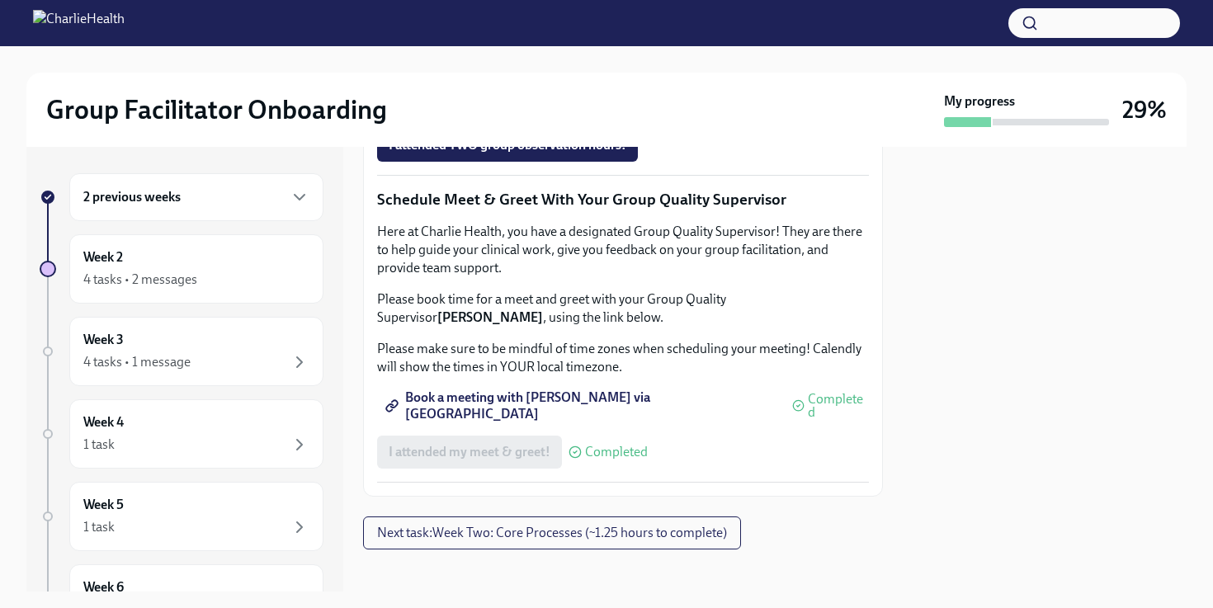
click at [533, 107] on span "Complete this form to schedule your observations" at bounding box center [539, 99] width 300 height 17
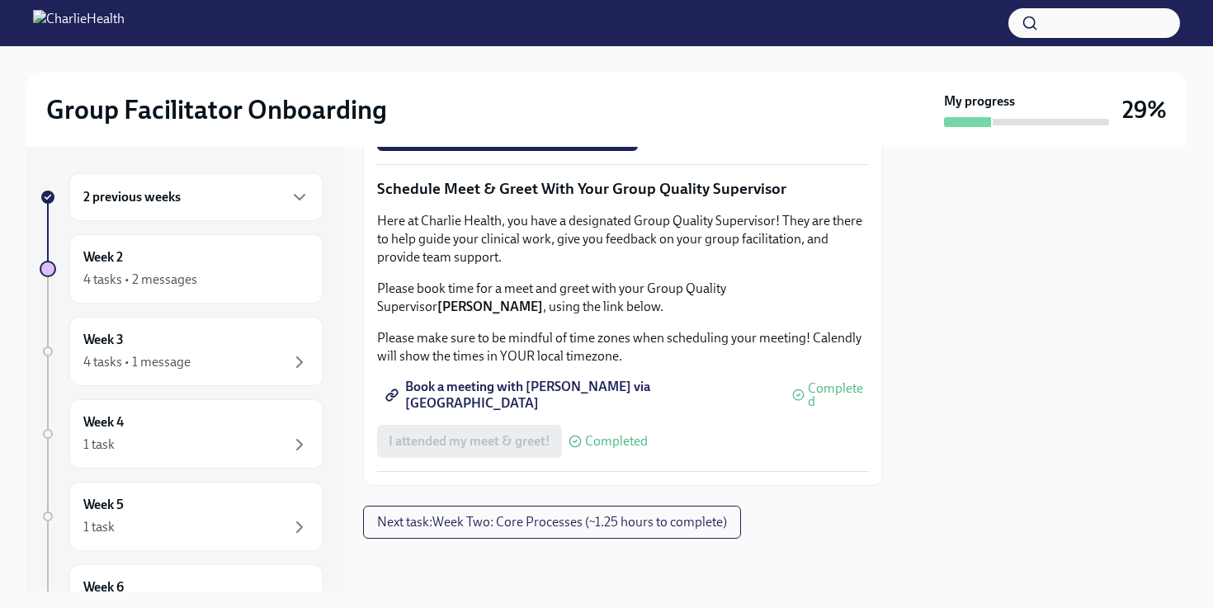
scroll to position [1653, 0]
click at [465, 536] on button "Next task : Week Two: Core Processes (~1.25 hours to complete)" at bounding box center [552, 522] width 378 height 33
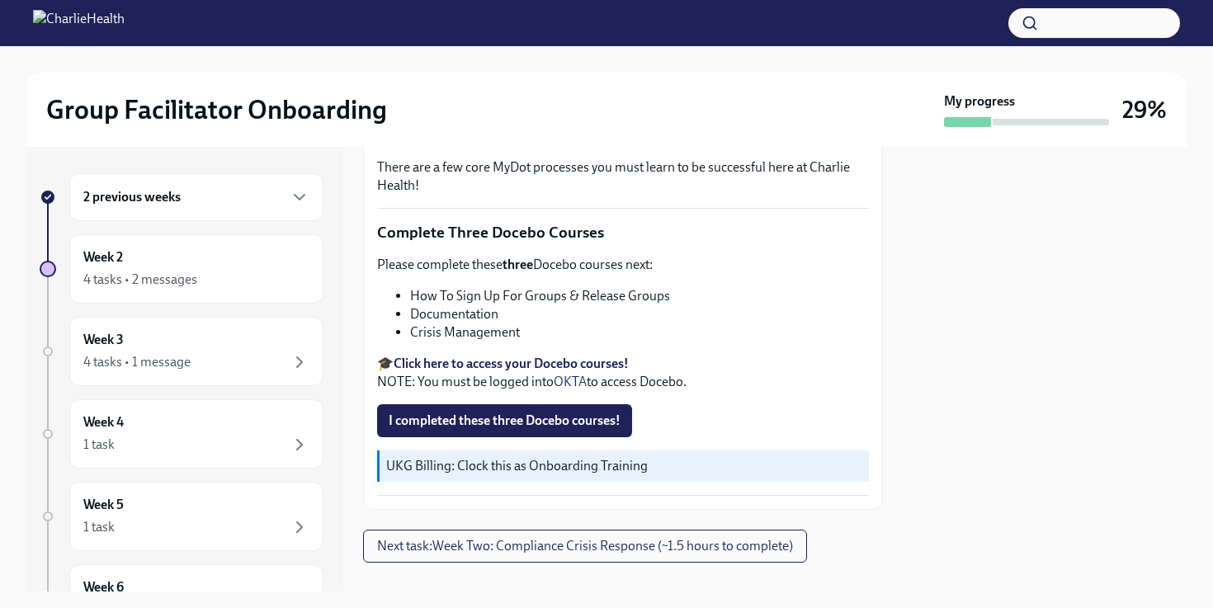
scroll to position [602, 0]
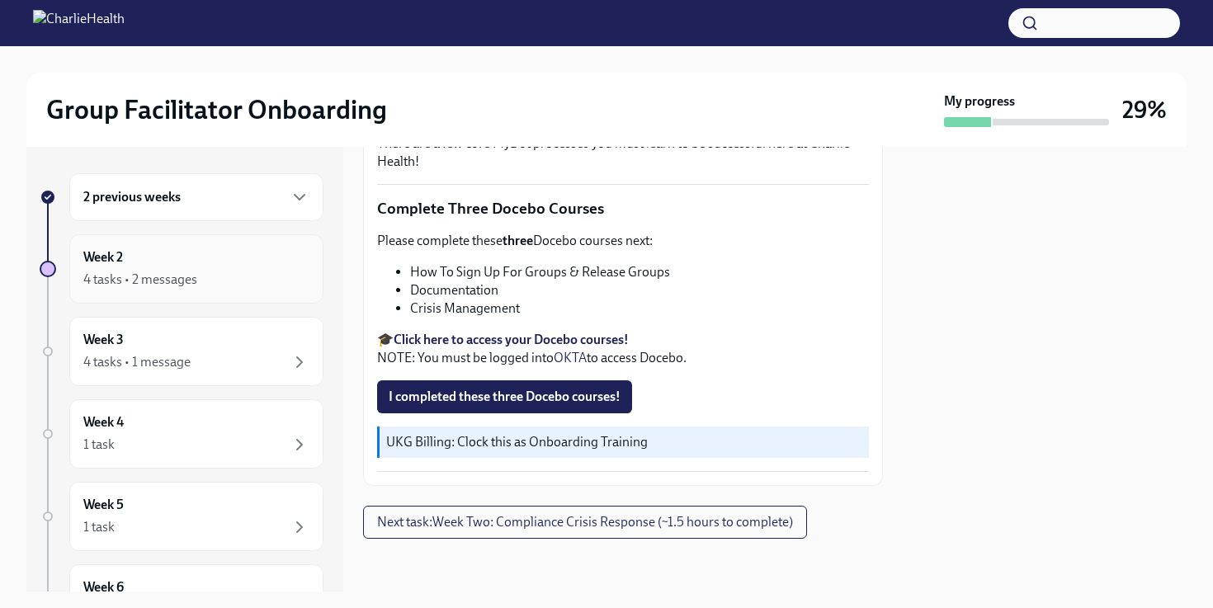
click at [200, 276] on div "4 tasks • 2 messages" at bounding box center [196, 280] width 226 height 20
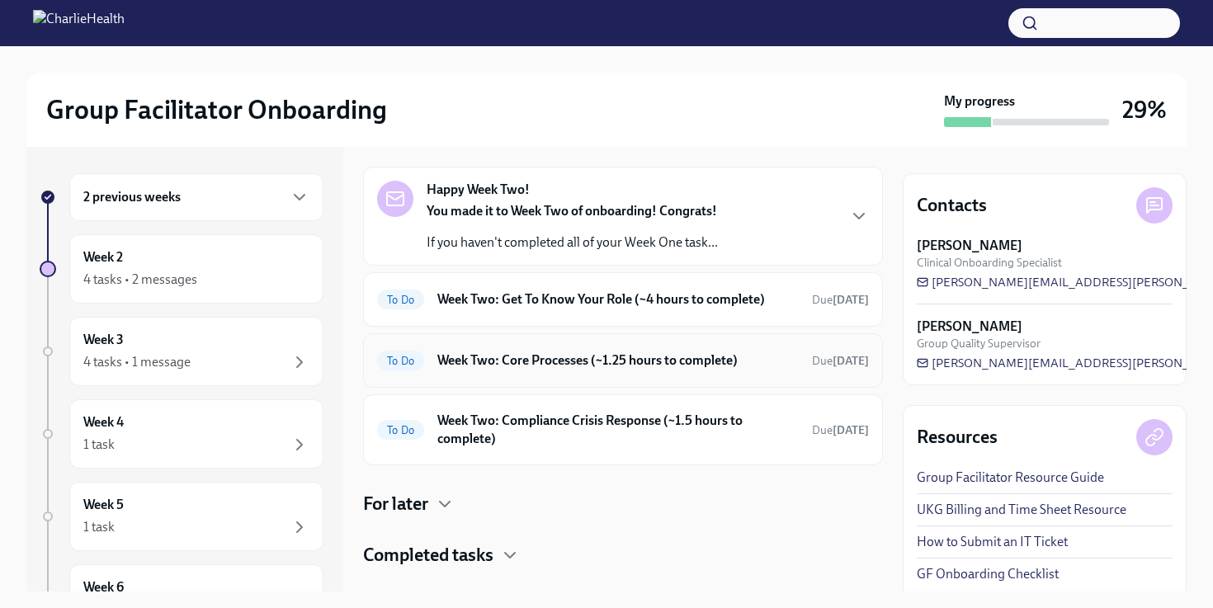
scroll to position [59, 0]
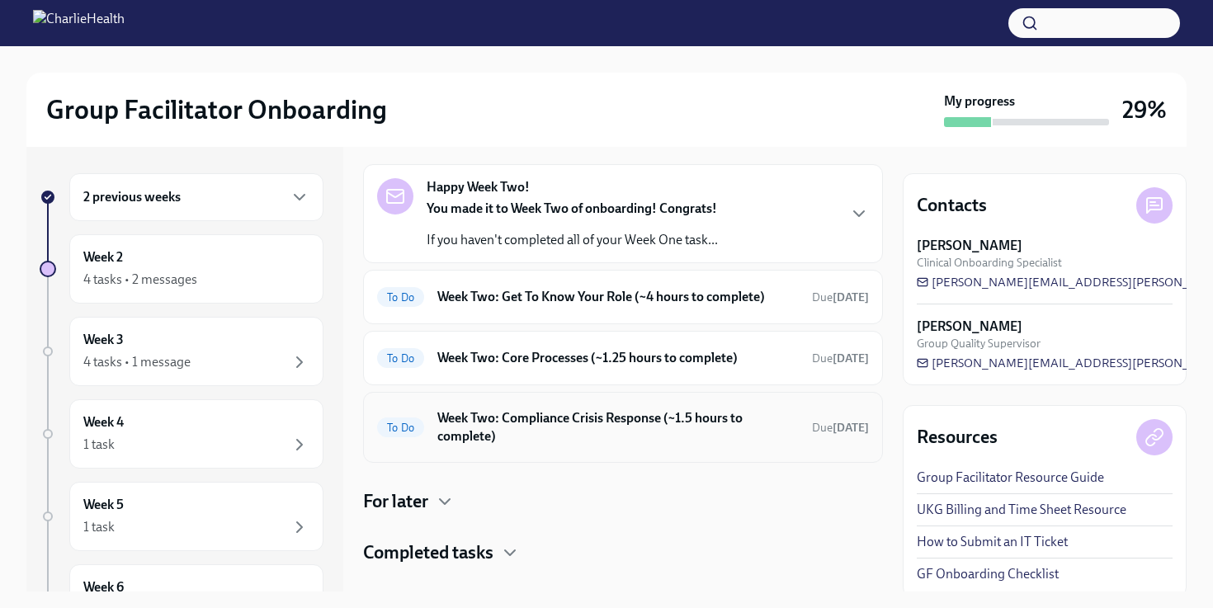
click at [631, 416] on h6 "Week Two: Compliance Crisis Response (~1.5 hours to complete)" at bounding box center [617, 427] width 361 height 36
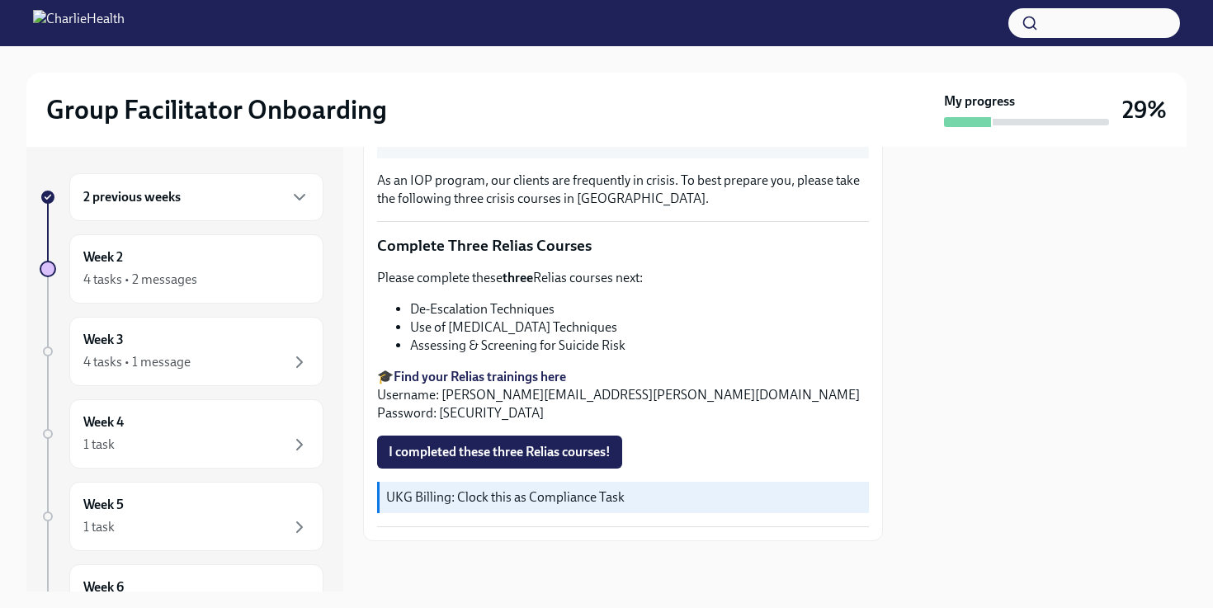
scroll to position [536, 0]
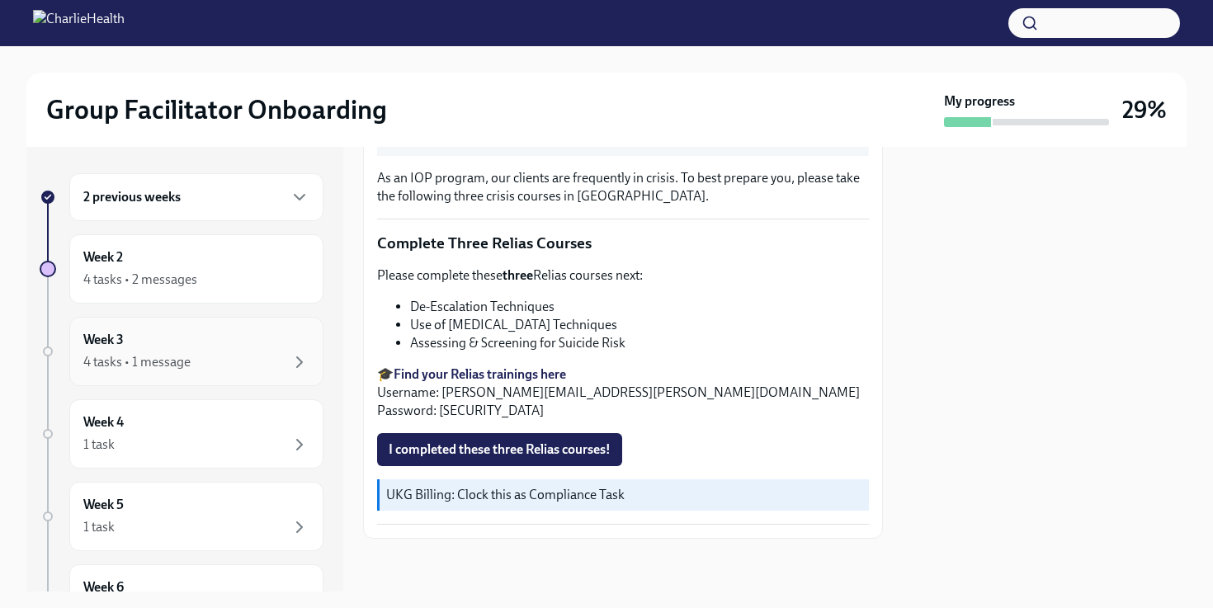
click at [215, 356] on div "4 tasks • 1 message" at bounding box center [196, 362] width 226 height 20
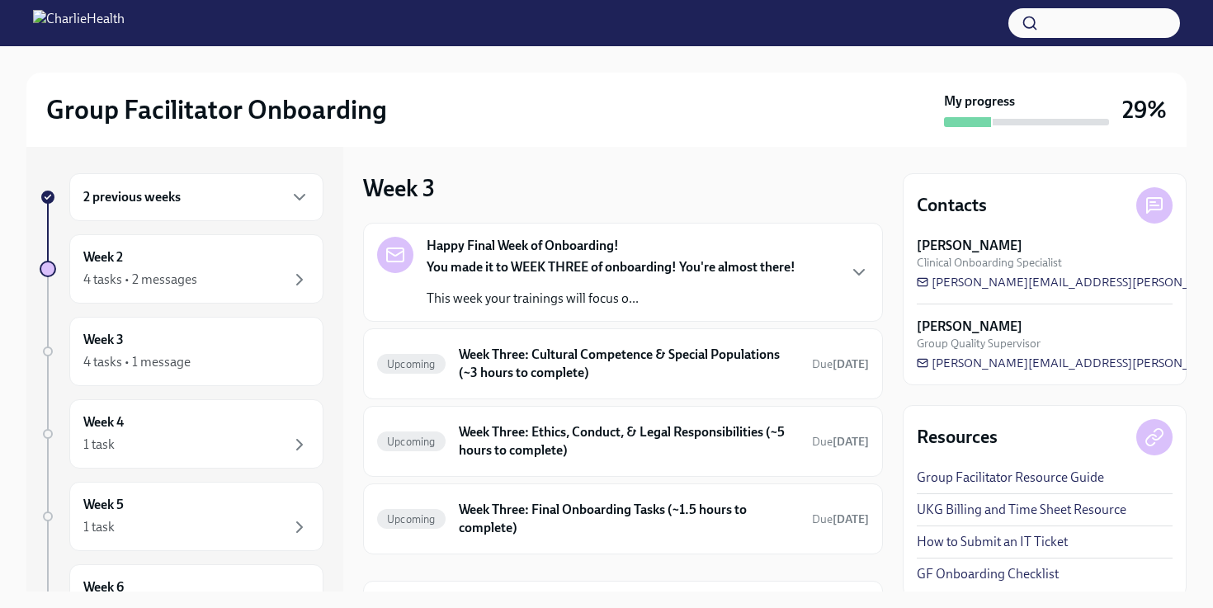
click at [622, 262] on strong "You made it to WEEK THREE of onboarding! You're almost there!" at bounding box center [611, 267] width 369 height 16
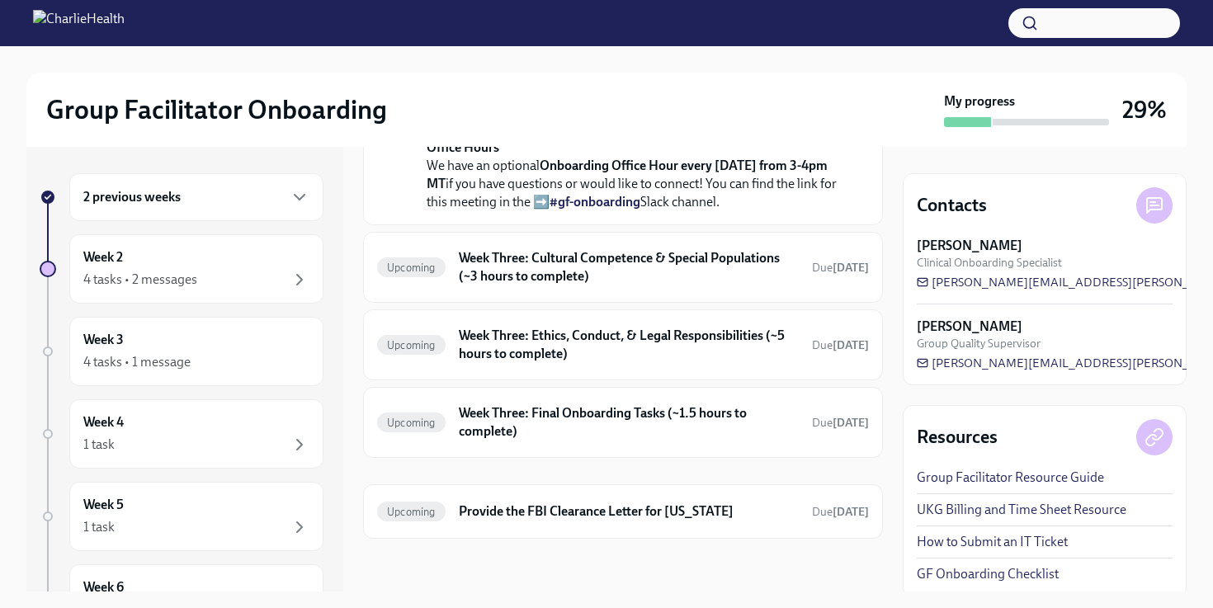
scroll to position [719, 0]
click at [639, 287] on div "Upcoming Week Three: Cultural Competence & Special Populations (~3 hours to com…" at bounding box center [623, 267] width 492 height 43
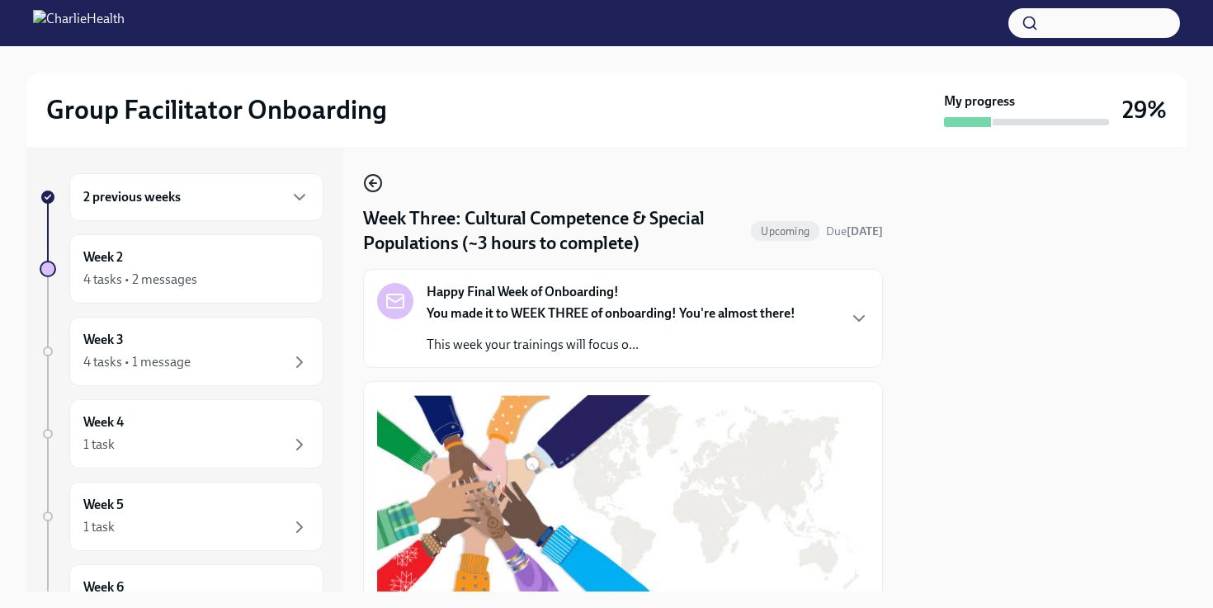
click at [373, 189] on icon "button" at bounding box center [373, 183] width 20 height 20
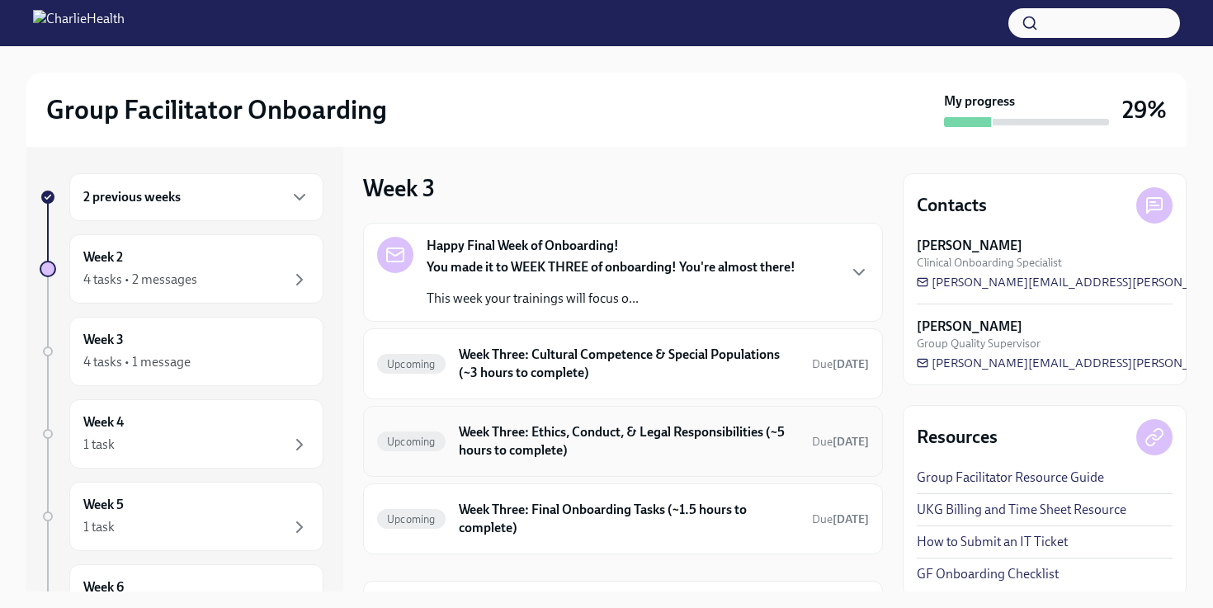
click at [583, 447] on h6 "Week Three: Ethics, Conduct, & Legal Responsibilities (~5 hours to complete)" at bounding box center [629, 441] width 340 height 36
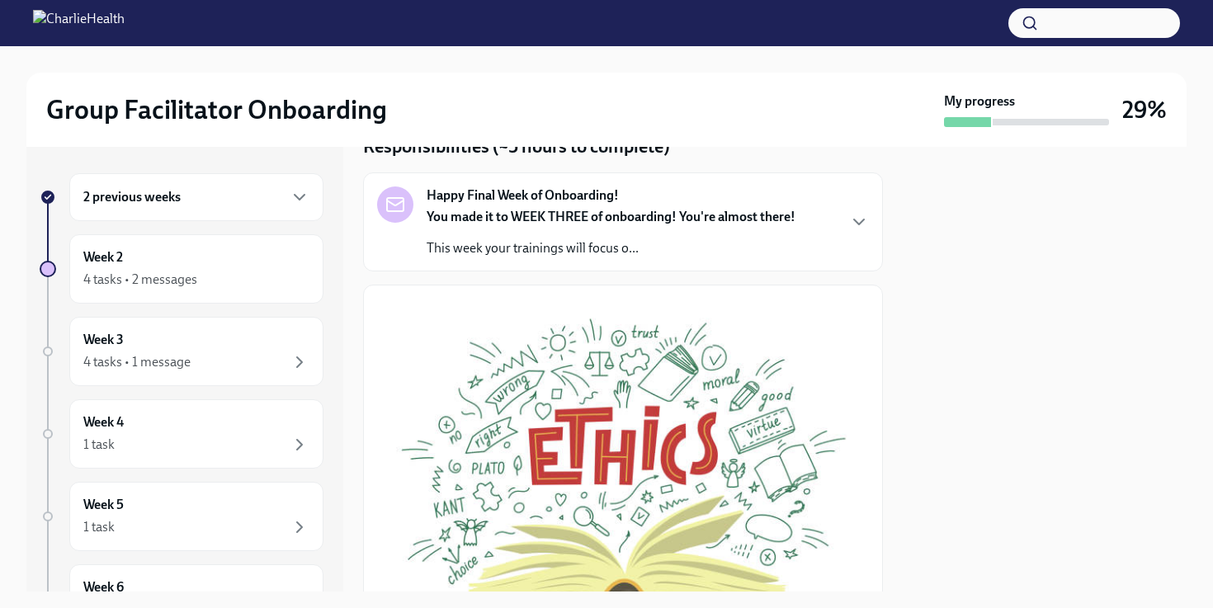
scroll to position [22, 0]
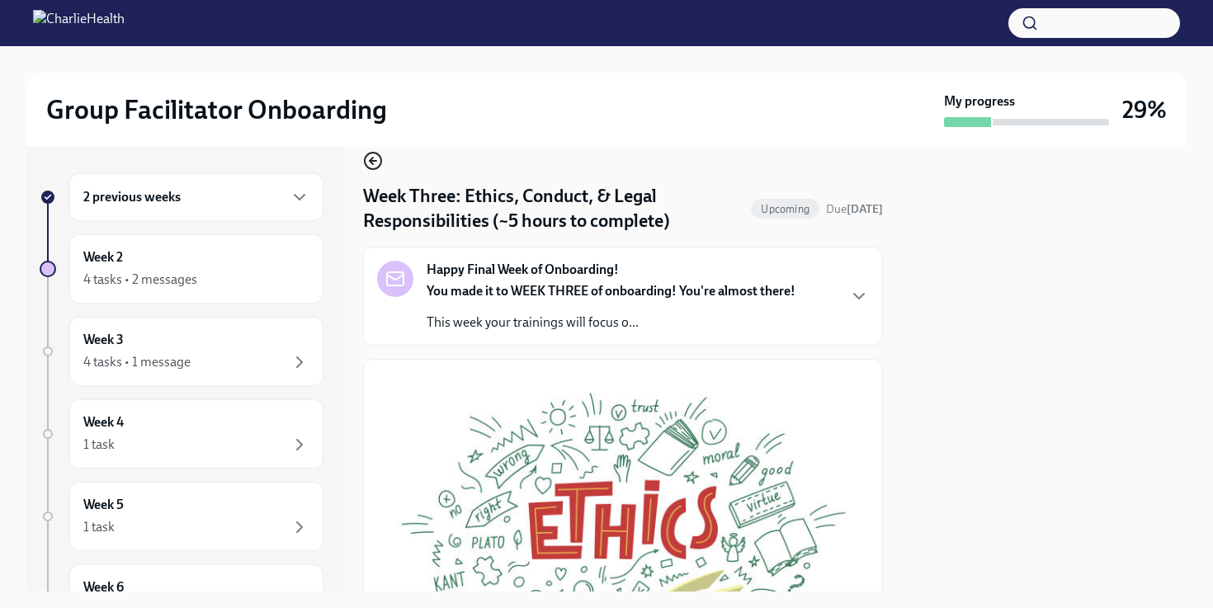
click at [373, 166] on icon "button" at bounding box center [373, 161] width 20 height 20
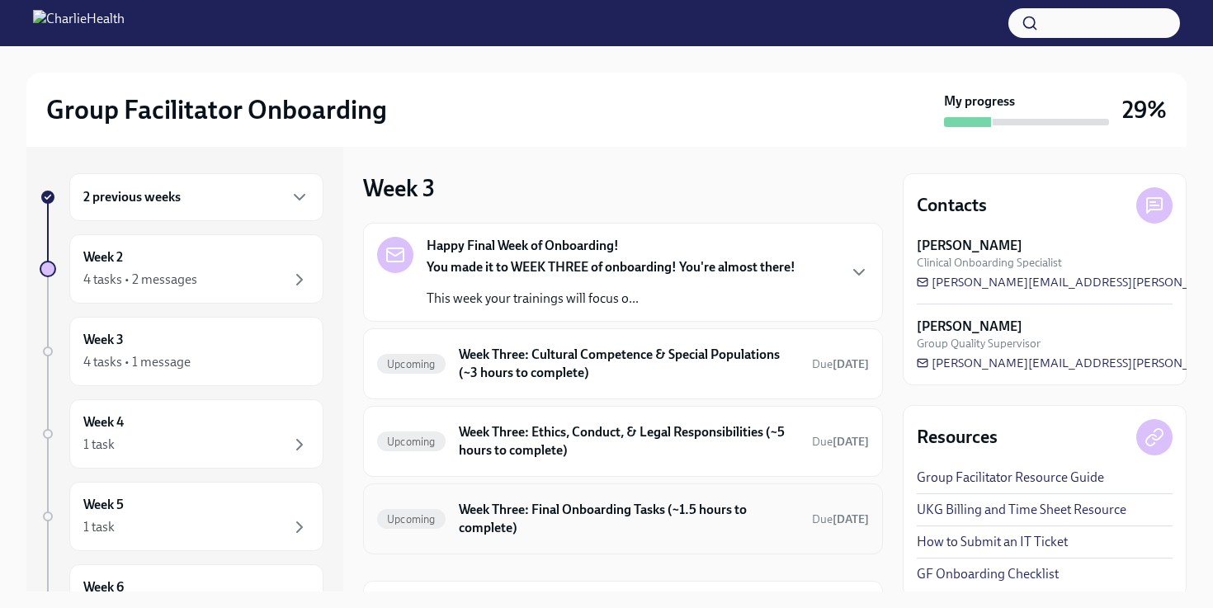
click at [560, 534] on h6 "Week Three: Final Onboarding Tasks (~1.5 hours to complete)" at bounding box center [629, 519] width 340 height 36
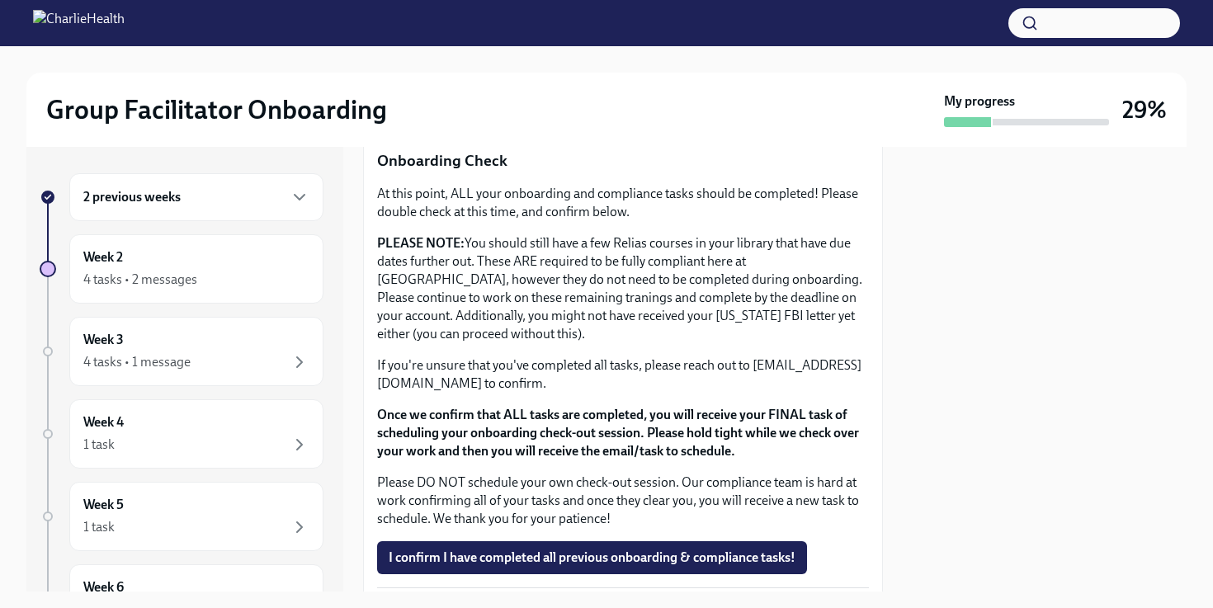
scroll to position [1380, 0]
